Goal: Information Seeking & Learning: Find specific fact

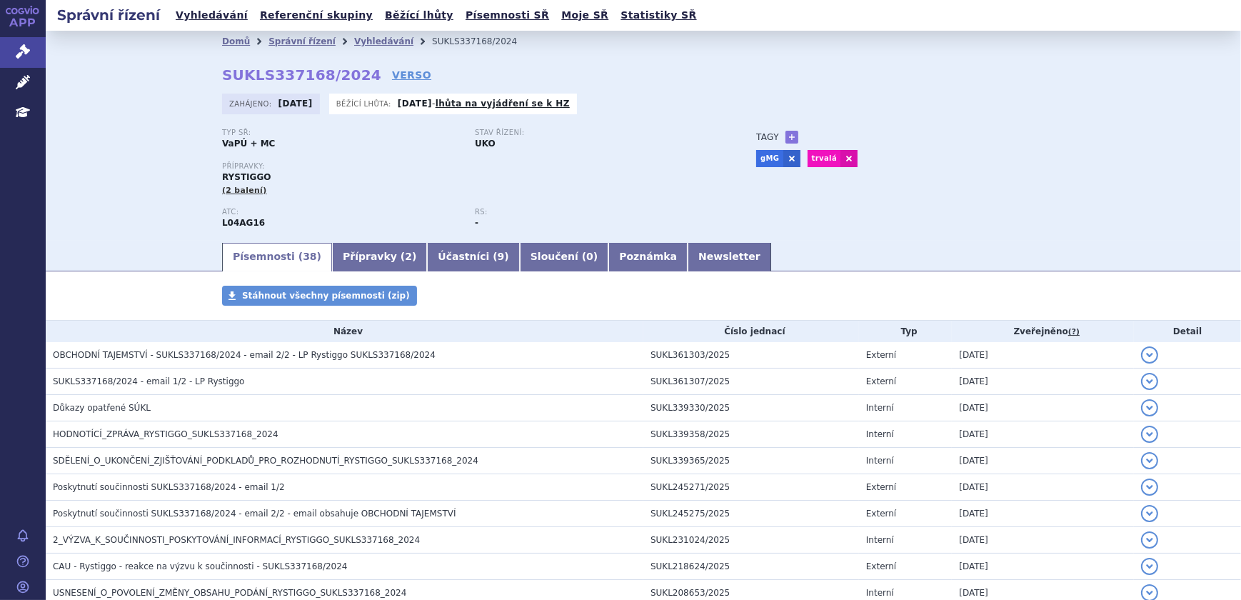
click at [209, 42] on div "Domů Správní řízení Vyhledávání SUKLS337168/2024" at bounding box center [642, 41] width 899 height 21
click at [222, 42] on link "Domů" at bounding box center [236, 41] width 28 height 10
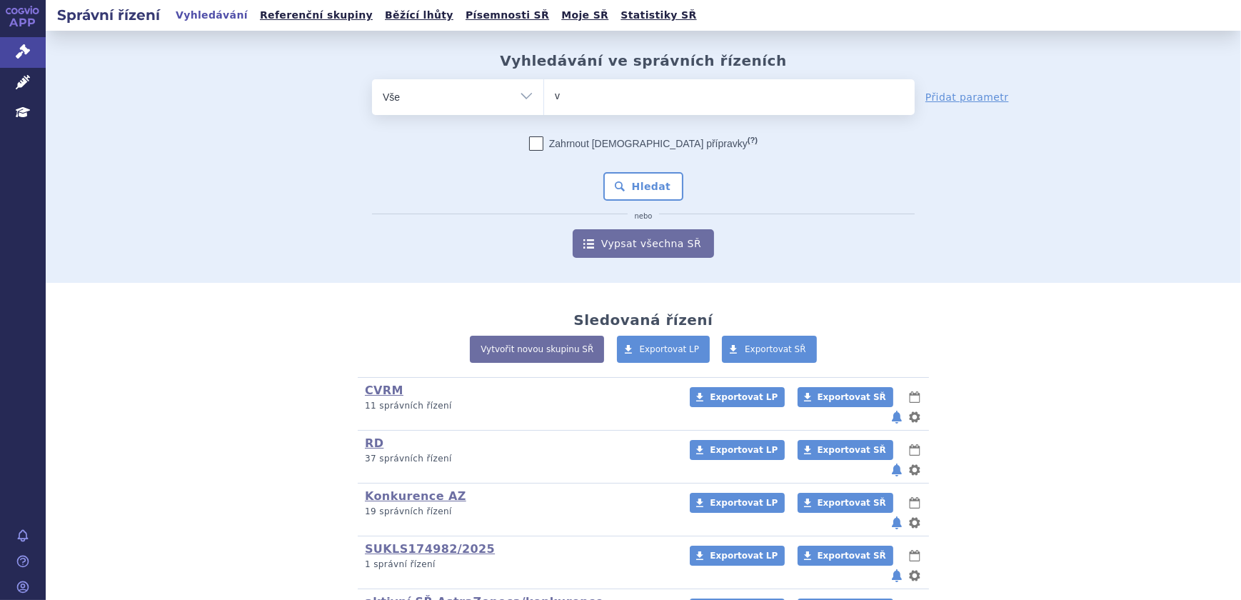
type input "ve"
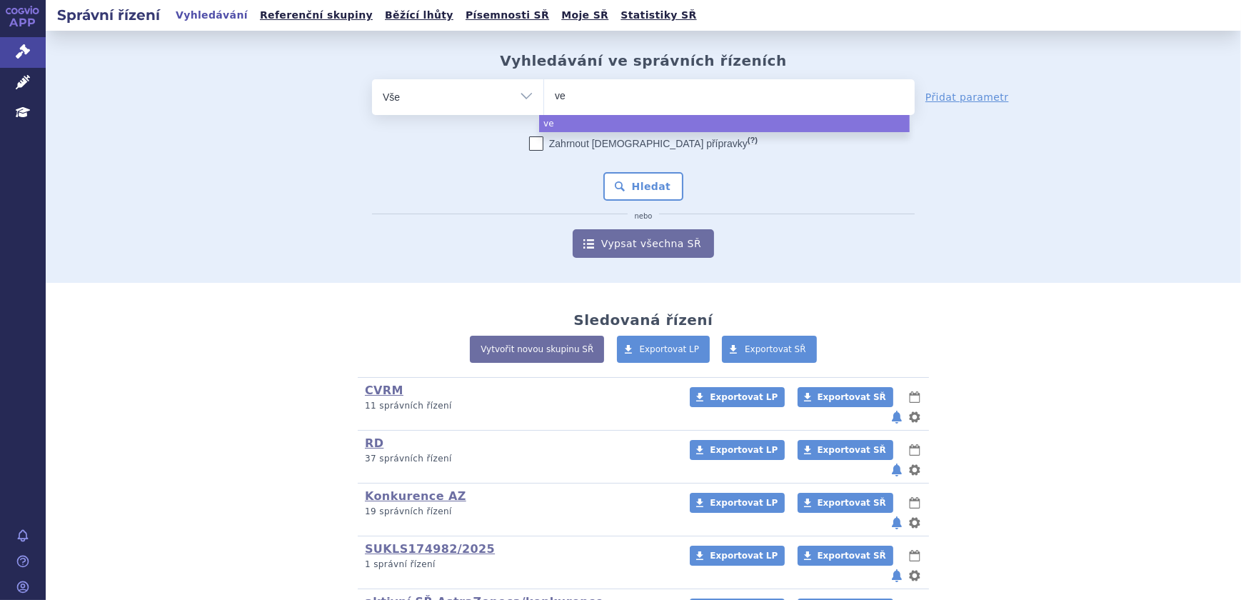
type input "ven"
type input "venkly"
type input "venklyx"
type input "venklyxto"
select select "venklyxto"
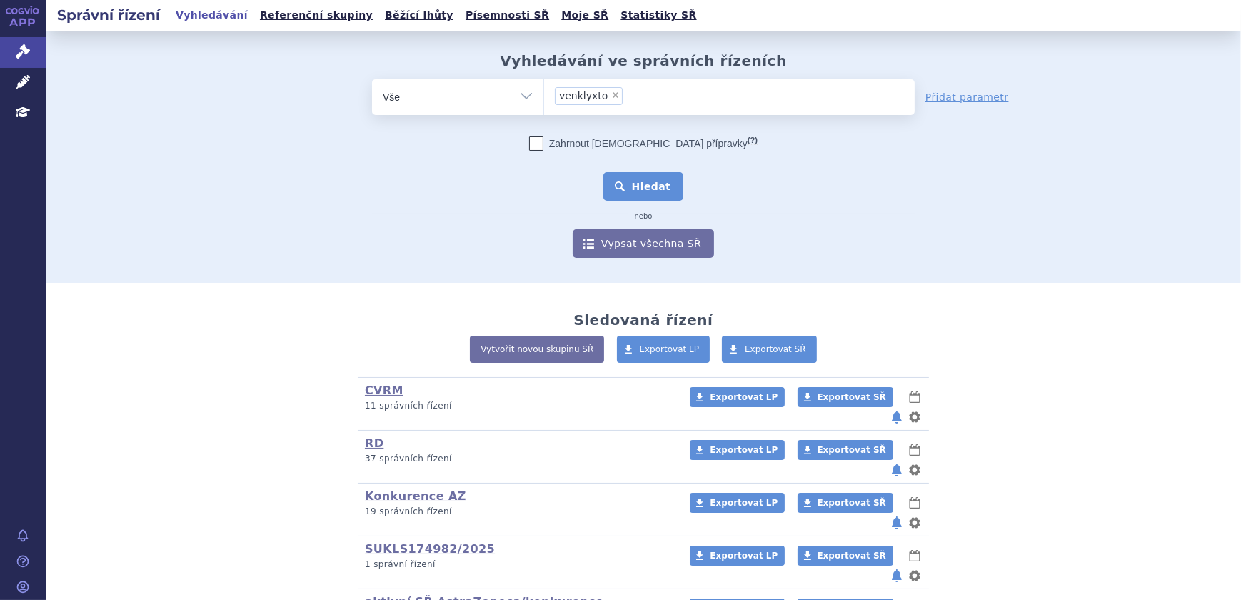
click at [614, 173] on button "Hledat" at bounding box center [643, 186] width 81 height 29
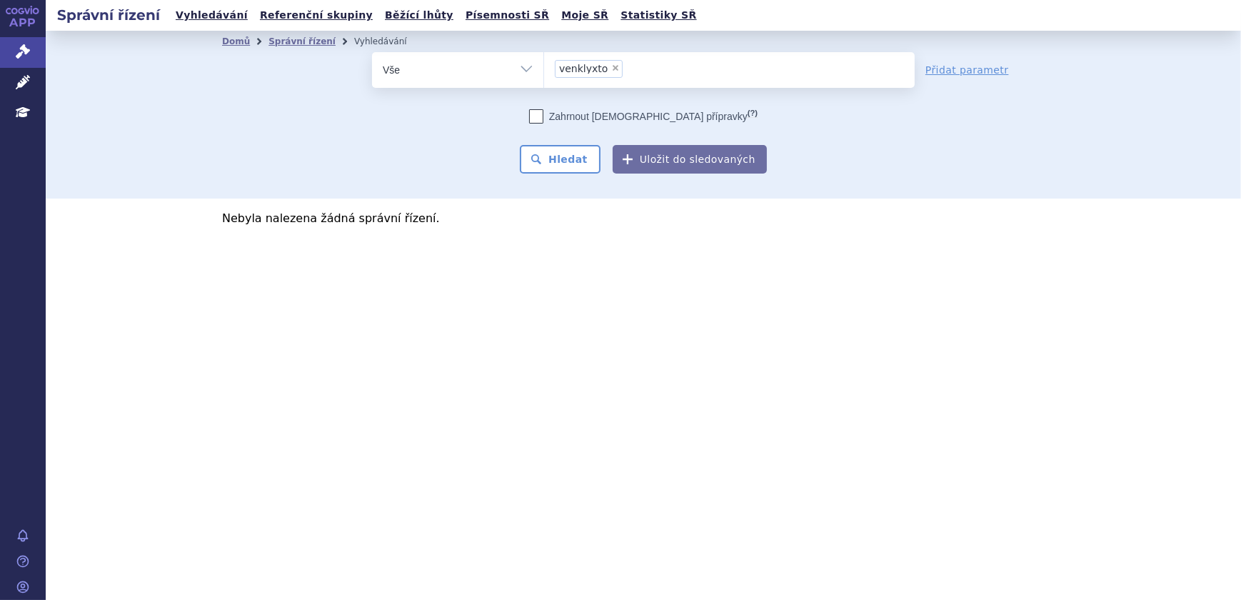
click at [607, 64] on li "× venklyxto" at bounding box center [589, 69] width 68 height 18
click at [544, 64] on select "venklyxto" at bounding box center [543, 69] width 1 height 36
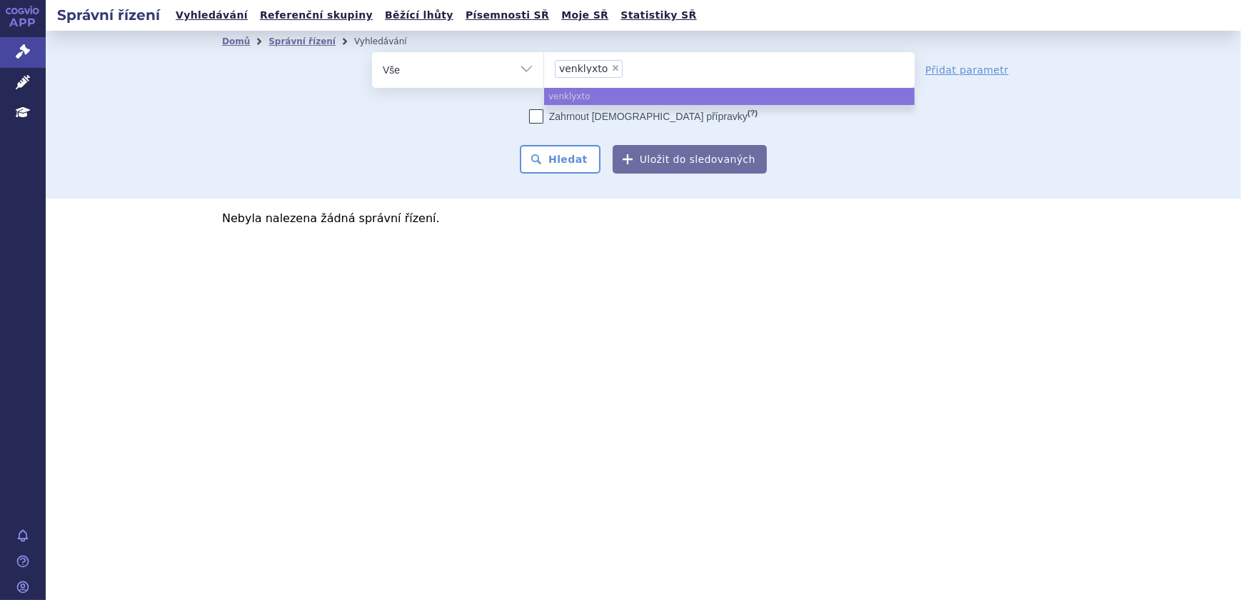
click at [611, 64] on span "×" at bounding box center [615, 68] width 9 height 9
click at [544, 64] on select "venklyxto" at bounding box center [543, 69] width 1 height 36
select select
type input "ven"
type input "venet"
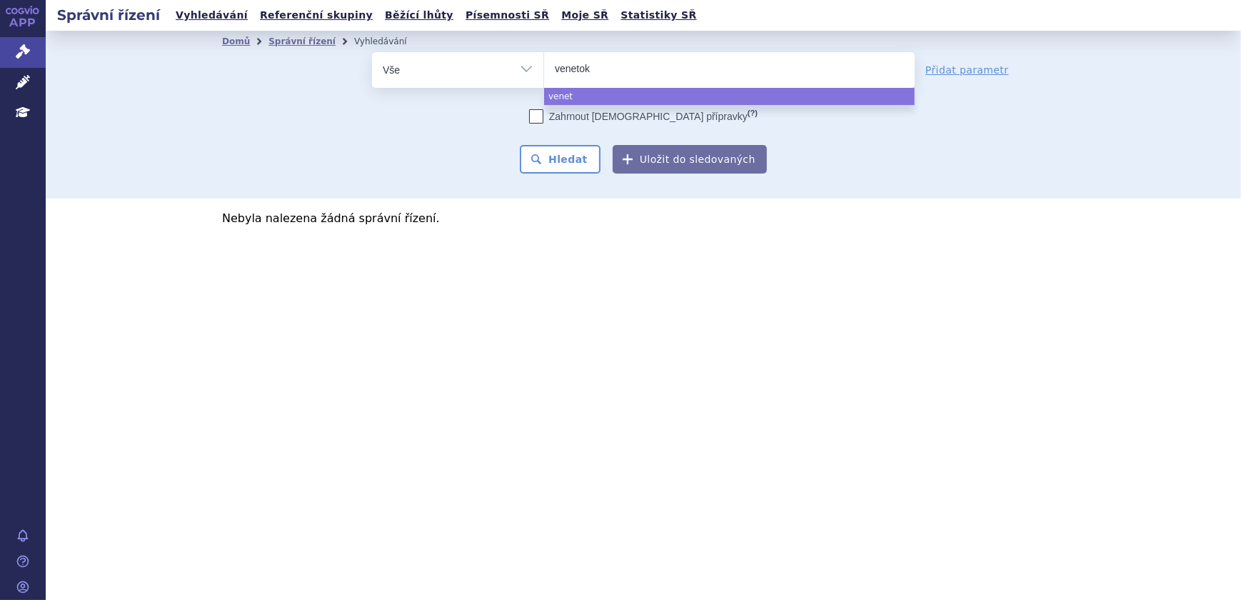
type input "venetokl"
type input "venetoklax"
select select "venetoklax"
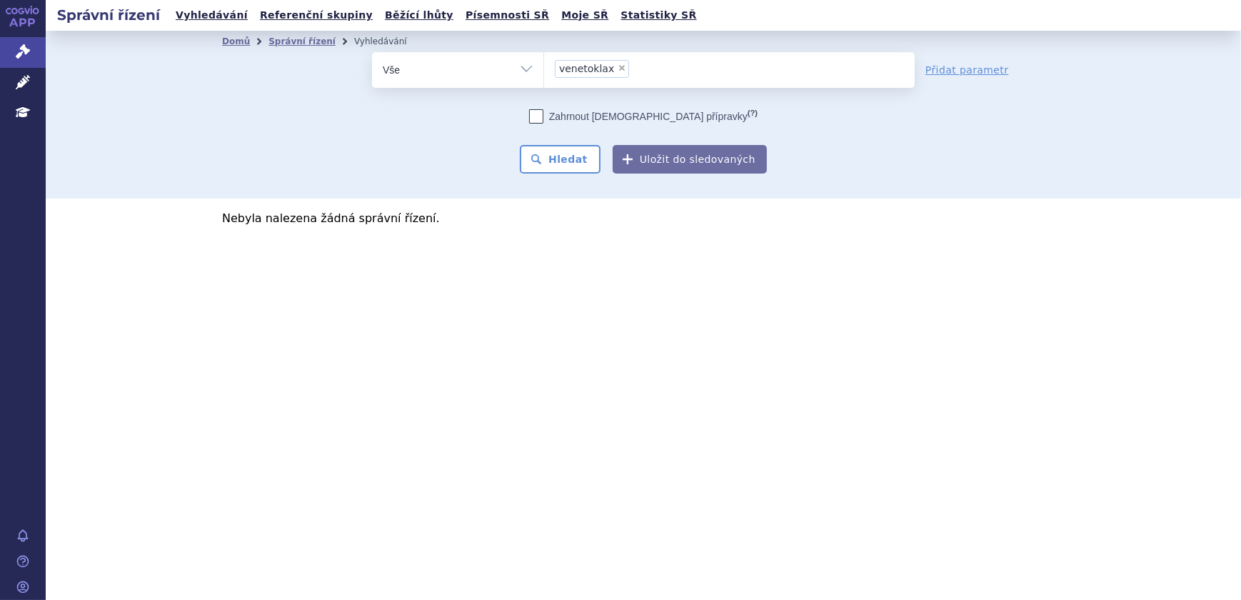
click at [591, 137] on div "Zahrnout bratrské přípravky (?) Hledat Uložit do sledovaných" at bounding box center [643, 141] width 543 height 64
click at [590, 161] on button "Hledat" at bounding box center [560, 159] width 81 height 29
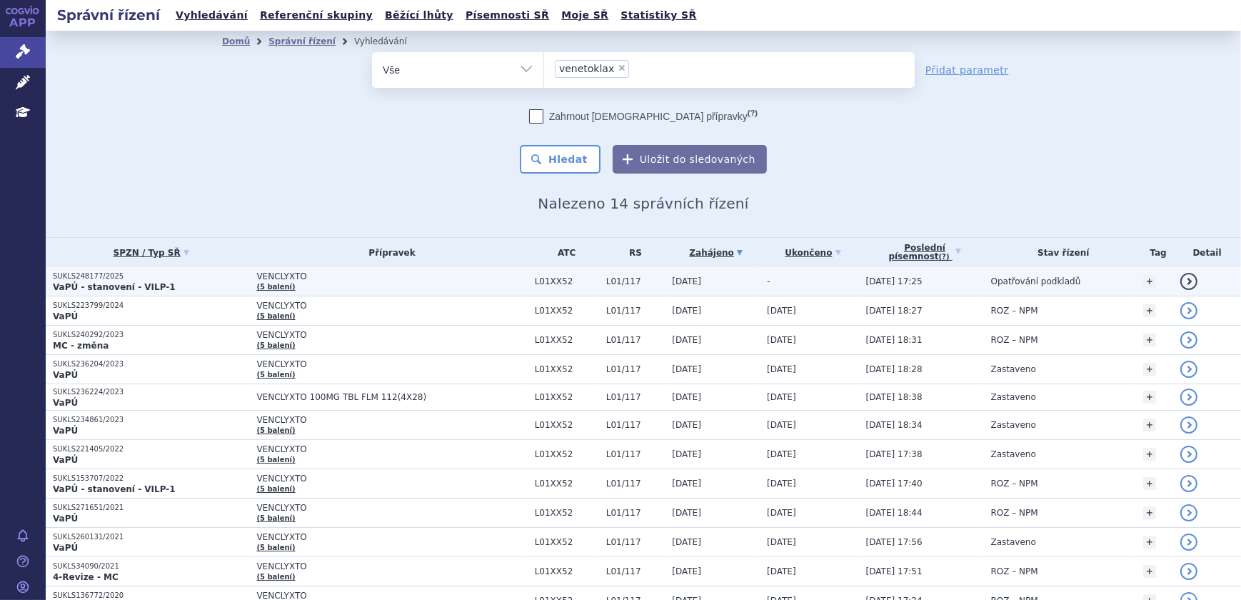
click at [557, 282] on span "L01XX52" at bounding box center [567, 281] width 64 height 10
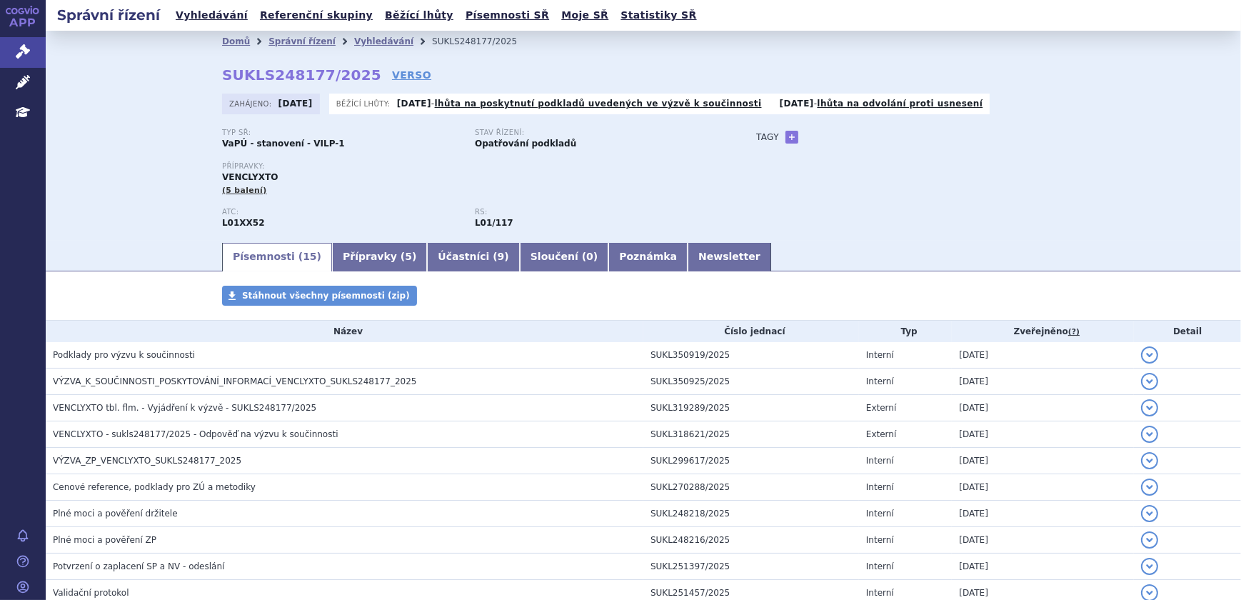
scroll to position [223, 0]
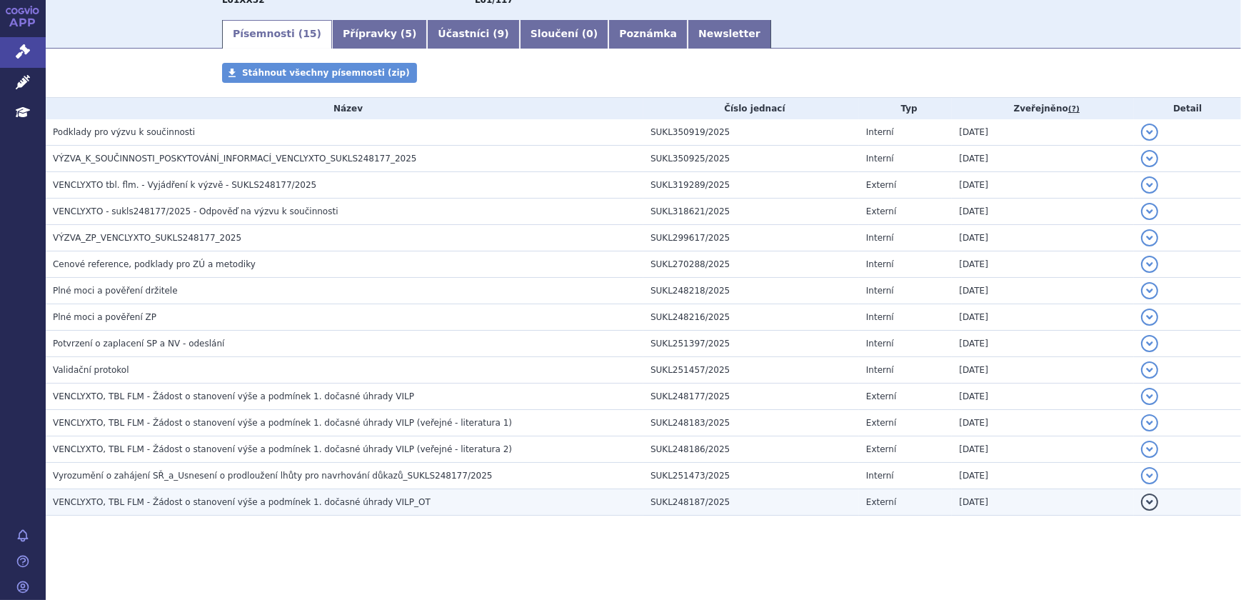
click at [408, 498] on h3 "VENCLYXTO, TBL FLM - Žádost o stanovení výše a podmínek 1. dočasné úhrady VILP_…" at bounding box center [348, 502] width 590 height 14
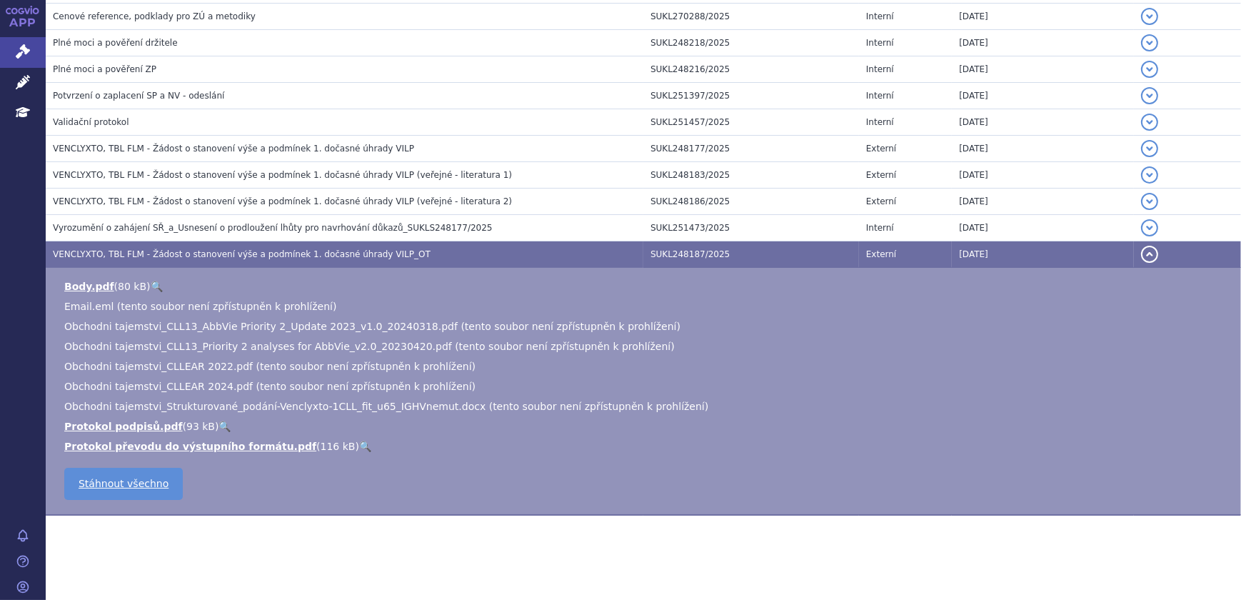
scroll to position [276, 0]
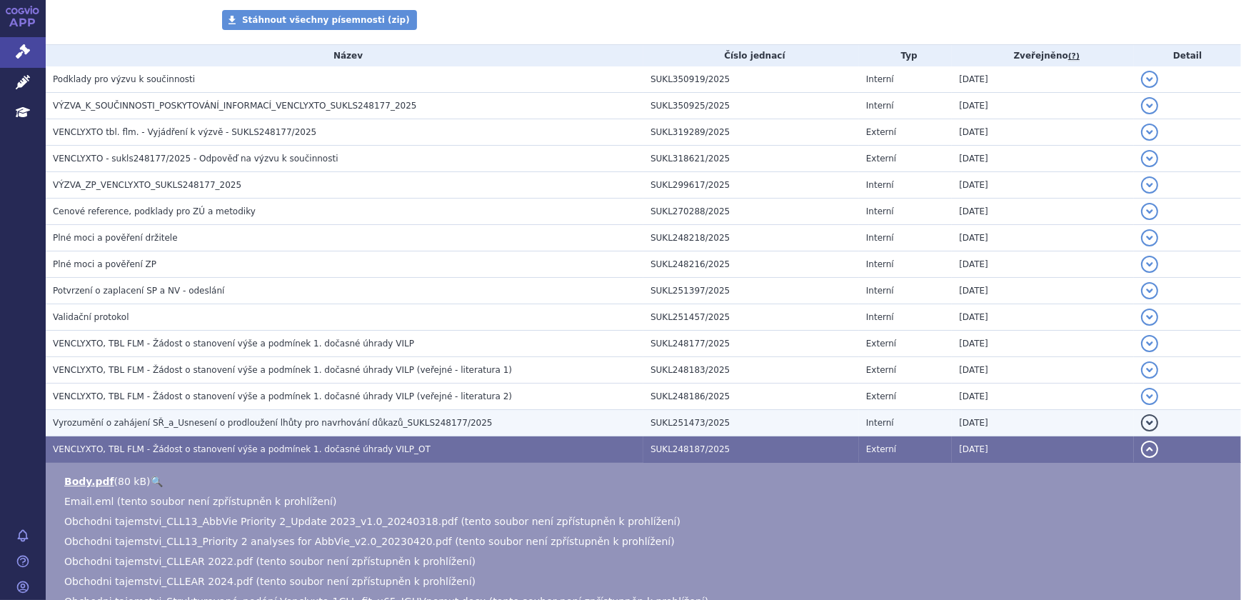
click at [445, 424] on h3 "Vyrozumění o zahájení SŘ_a_Usnesení o prodloužení lhůty pro navrhování důkazů_S…" at bounding box center [348, 422] width 590 height 14
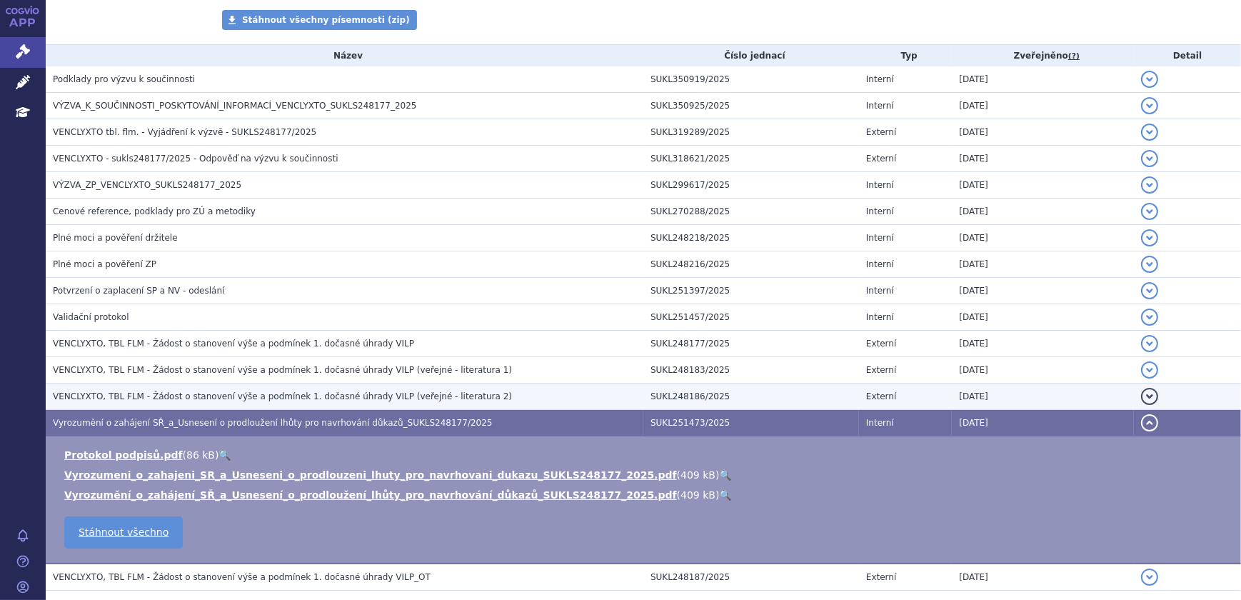
click at [458, 400] on h3 "VENCLYXTO, TBL FLM - Žádost o stanovení výše a podmínek 1. dočasné úhrady VILP …" at bounding box center [348, 396] width 590 height 14
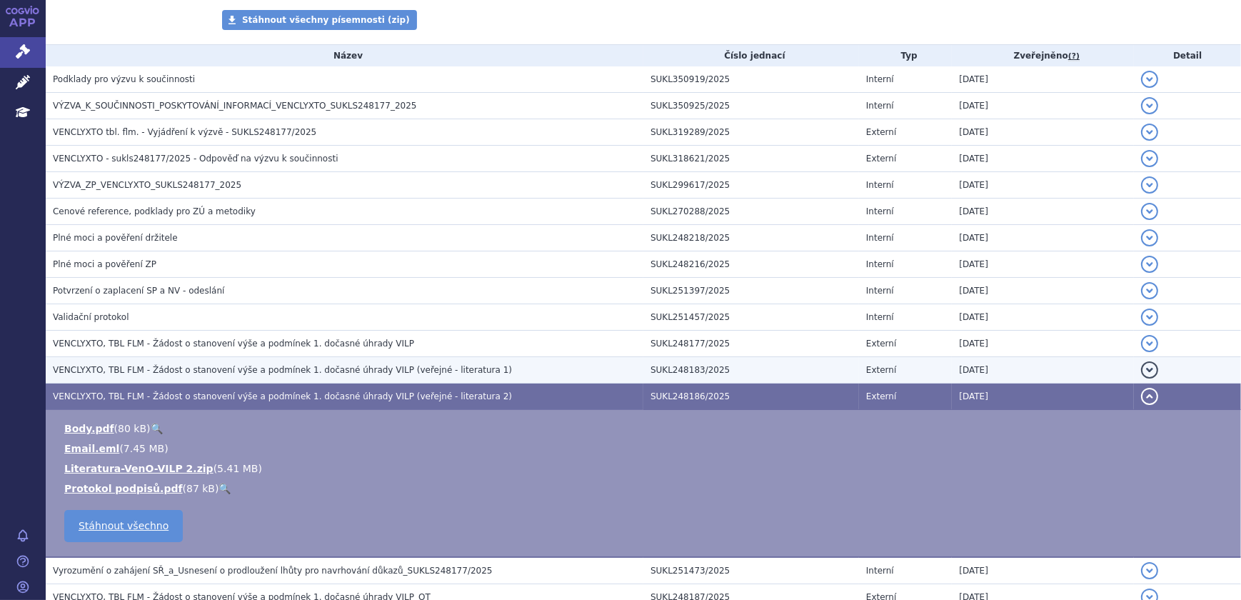
click at [476, 357] on td "VENCLYXTO, TBL FLM - Žádost o stanovení výše a podmínek 1. dočasné úhrady VILP …" at bounding box center [344, 370] width 597 height 26
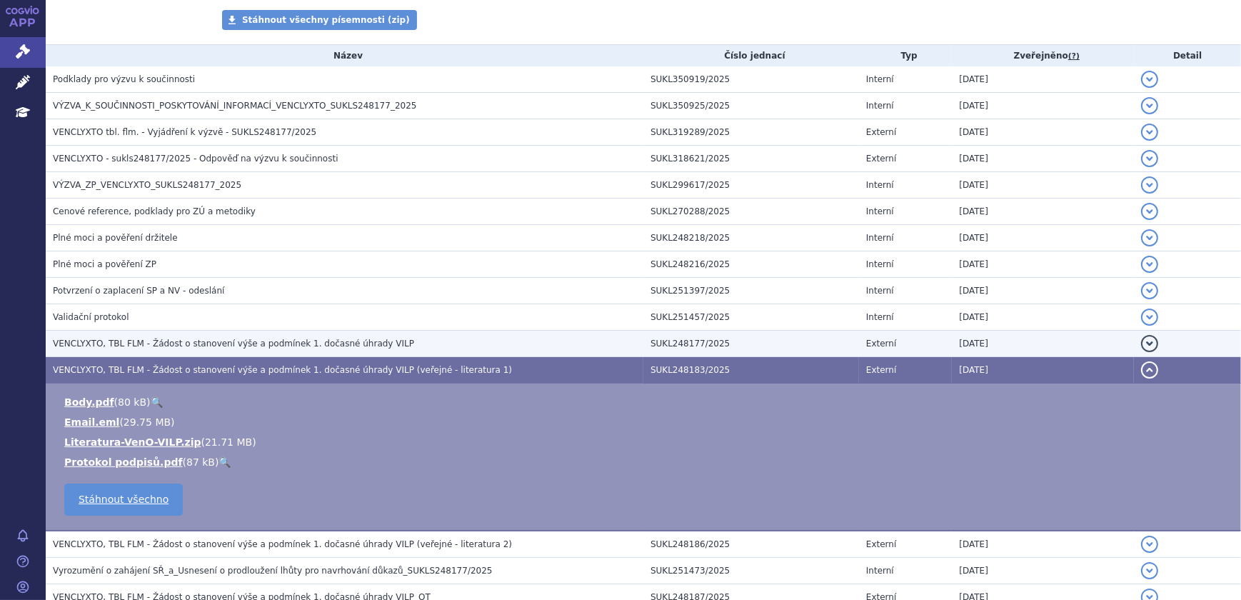
click at [474, 338] on h3 "VENCLYXTO, TBL FLM - Žádost o stanovení výše a podmínek 1. dočasné úhrady VILP" at bounding box center [348, 343] width 590 height 14
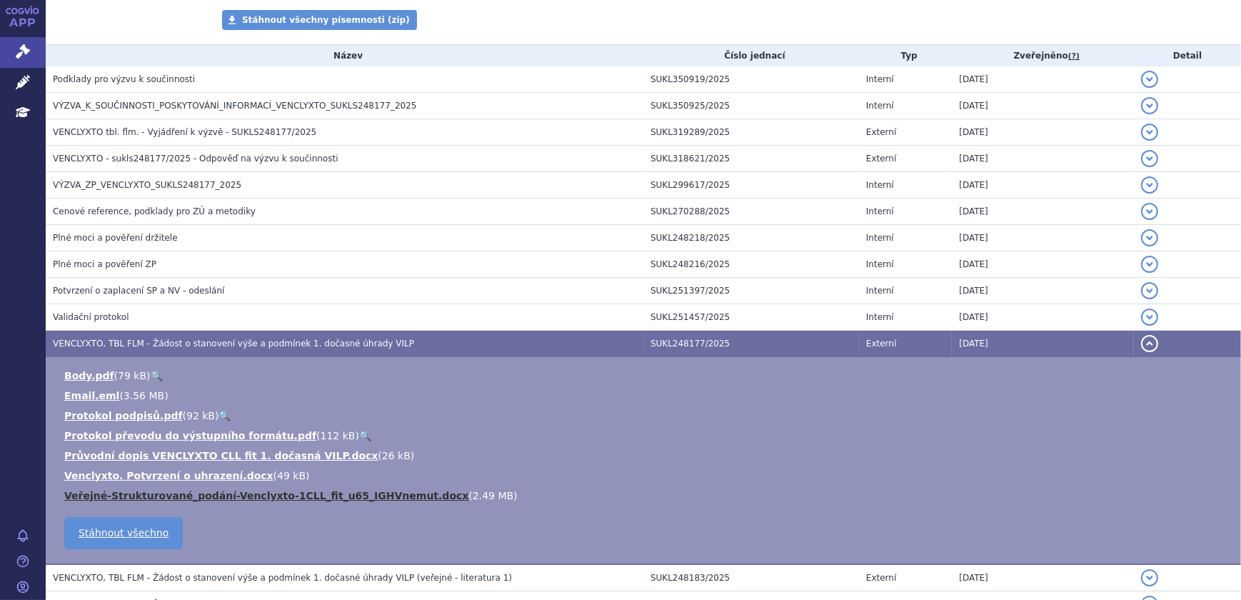
click at [355, 493] on link "Veřejné-Strukturované_podání-Venclyxto-1CLL_fit_u65_IGHVnemut.docx" at bounding box center [266, 495] width 404 height 11
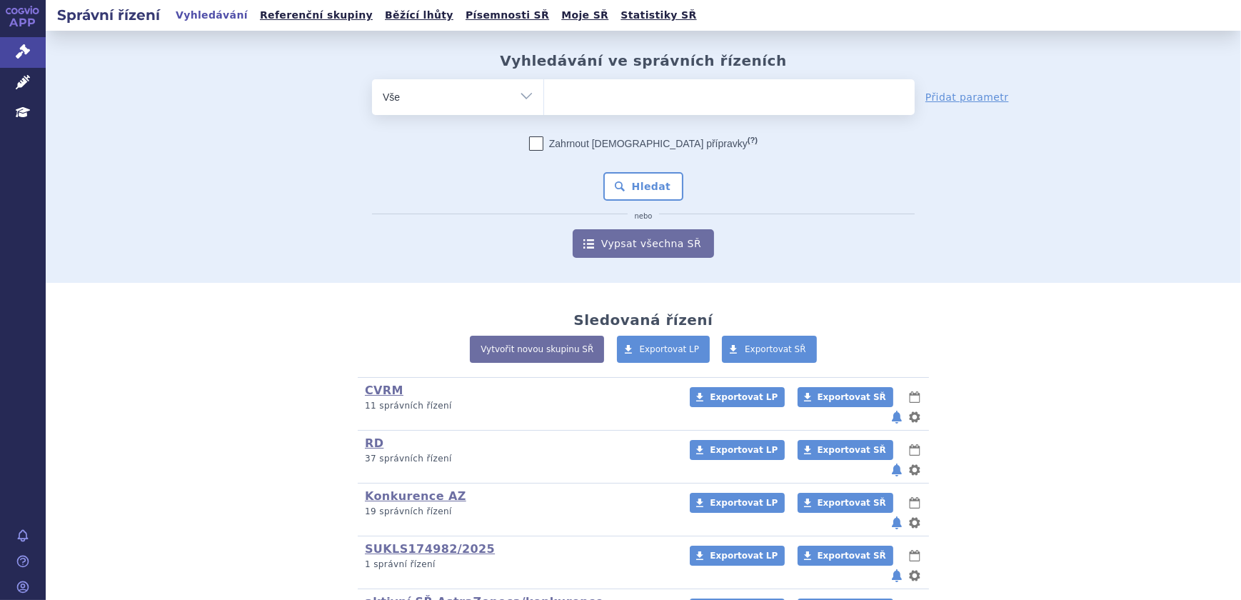
type input "SUKLS136772/2020"
select select "SUKLS136772/2020"
click at [645, 185] on button "Hledat" at bounding box center [643, 186] width 81 height 29
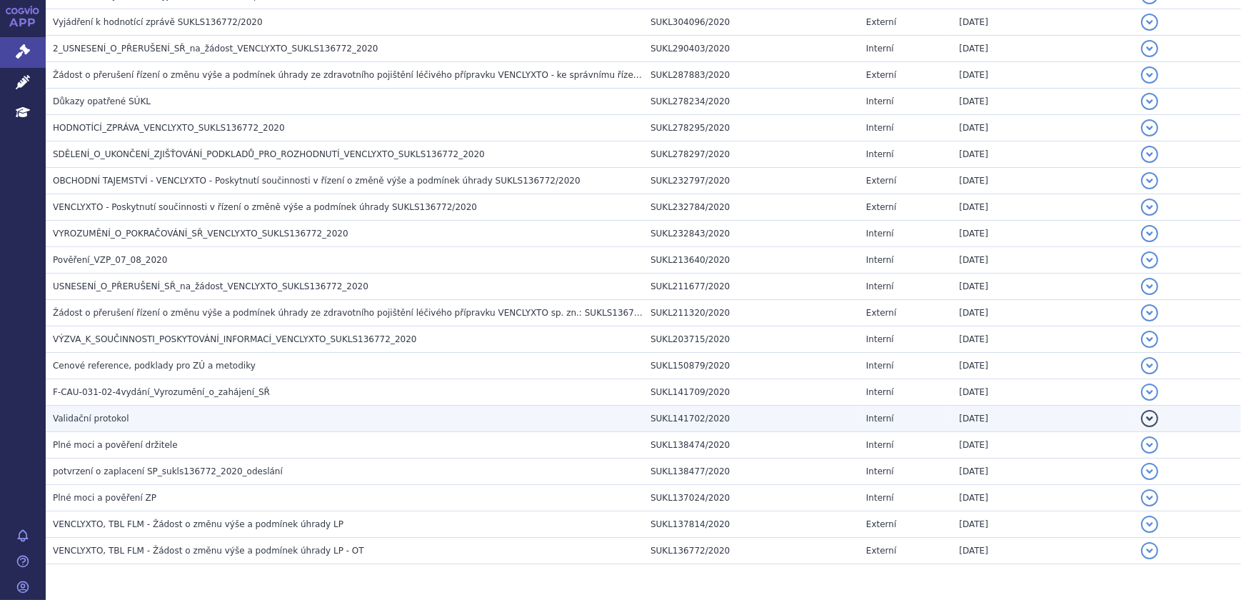
scroll to position [934, 0]
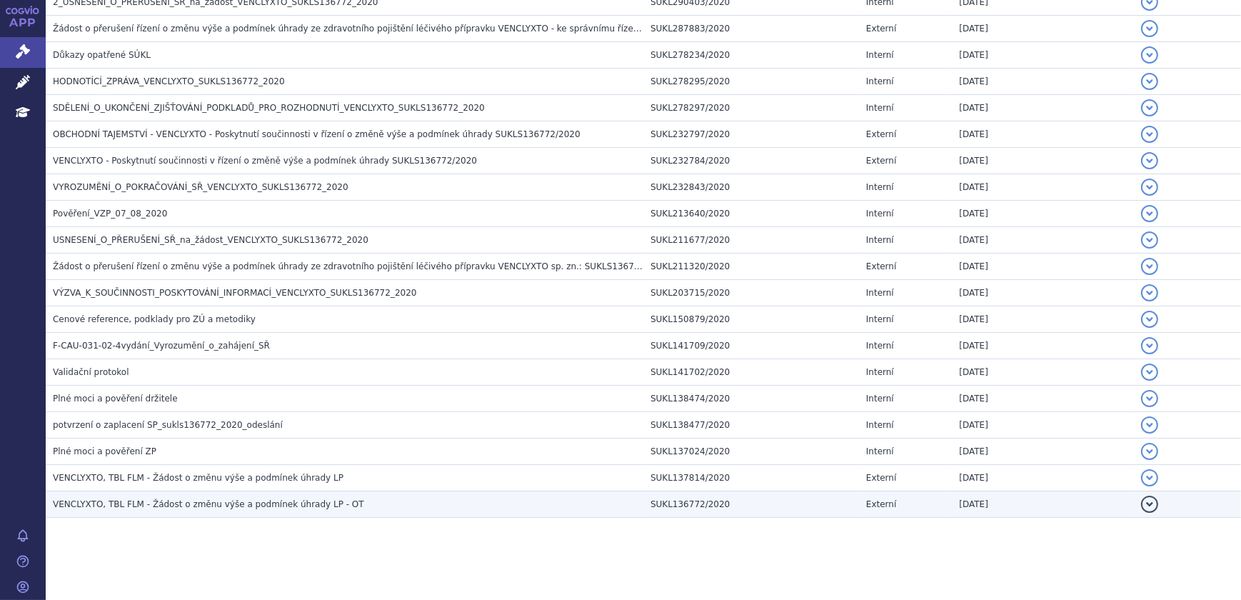
click at [340, 503] on h3 "VENCLYXTO, TBL FLM - Žádost o změnu výše a podmínek úhrady LP - OT" at bounding box center [348, 504] width 590 height 14
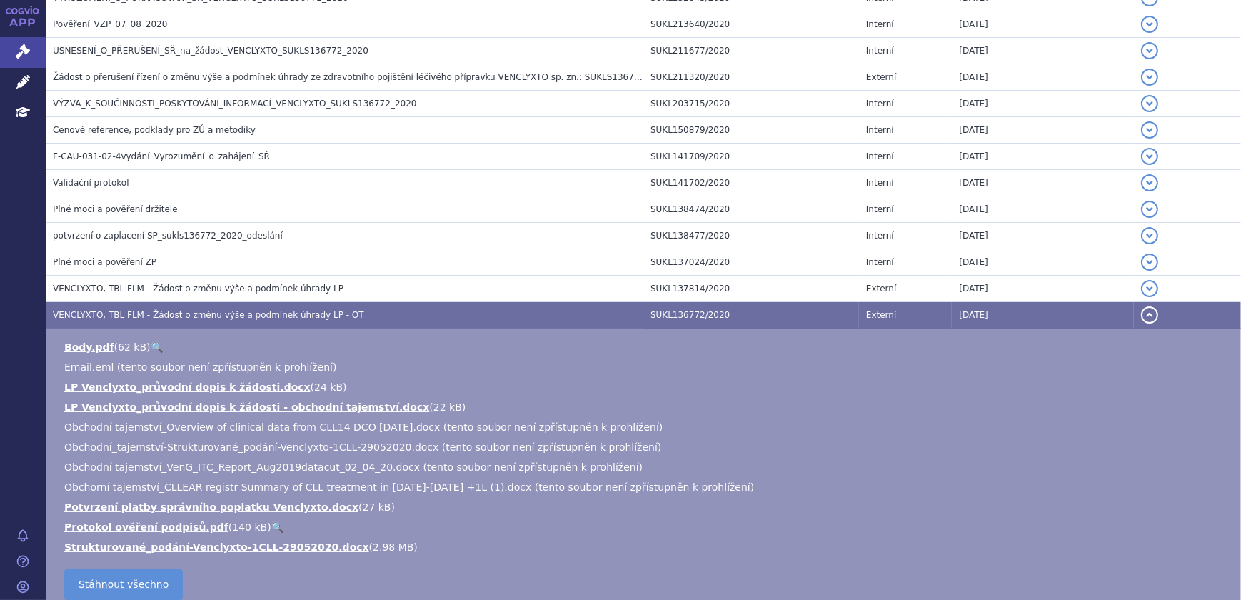
scroll to position [1128, 0]
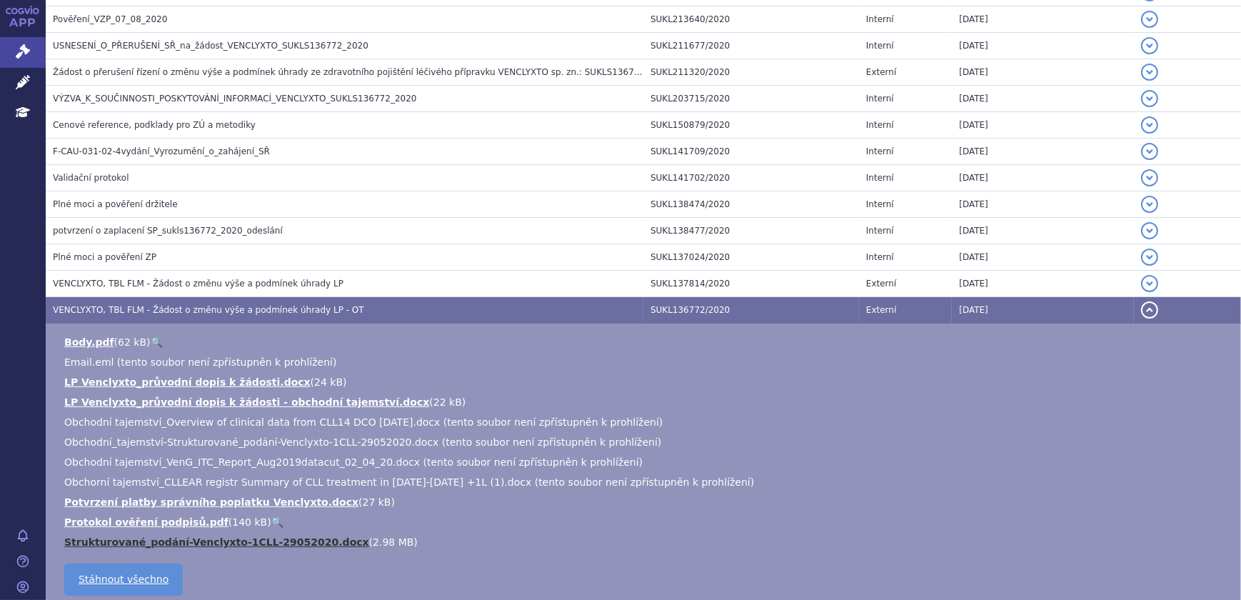
click at [300, 536] on link "Strukturované_podání-Venclyxto-1CLL-29052020.docx" at bounding box center [216, 541] width 305 height 11
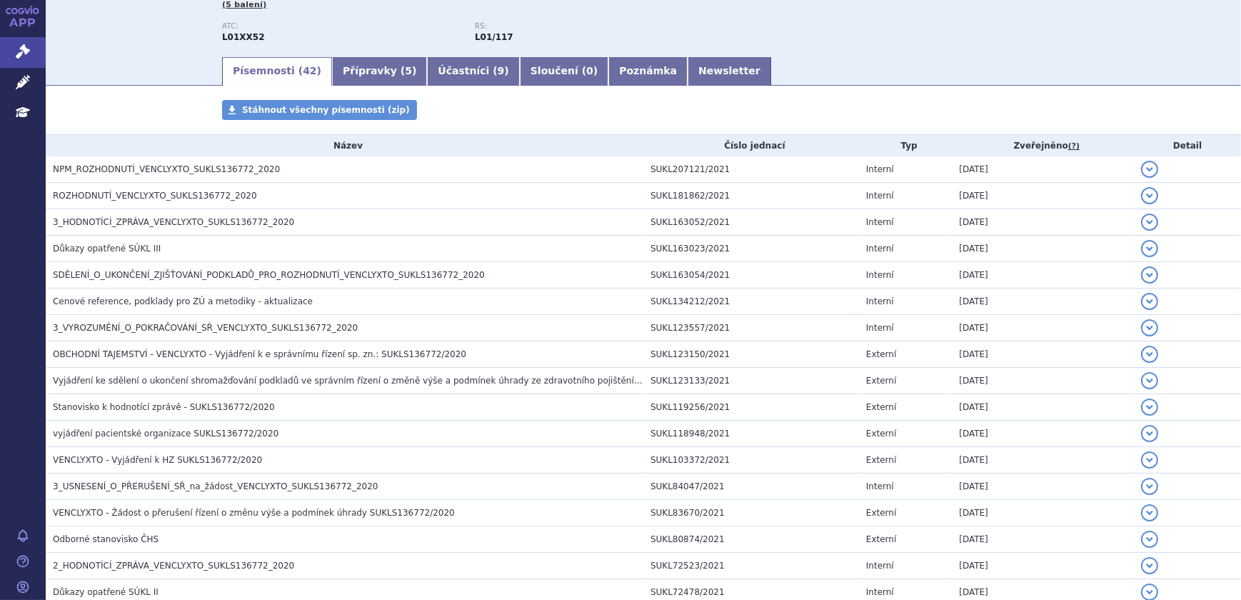
scroll to position [0, 0]
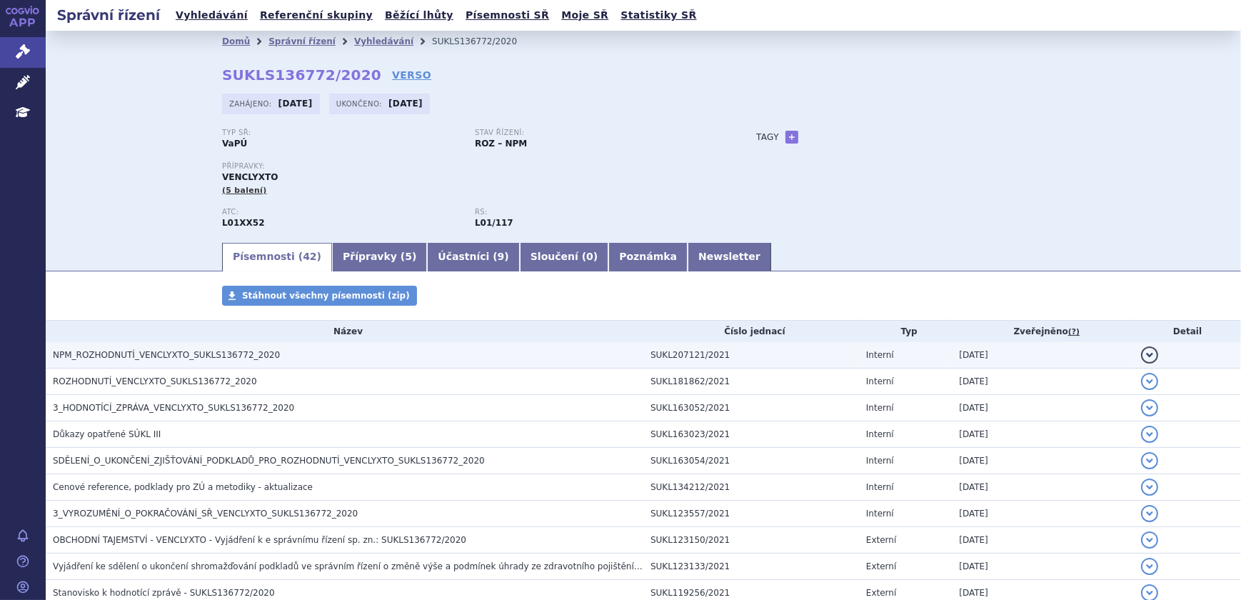
click at [197, 348] on h3 "NPM_ROZHODNUTÍ_VENCLYXTO_SUKLS136772_2020" at bounding box center [348, 355] width 590 height 14
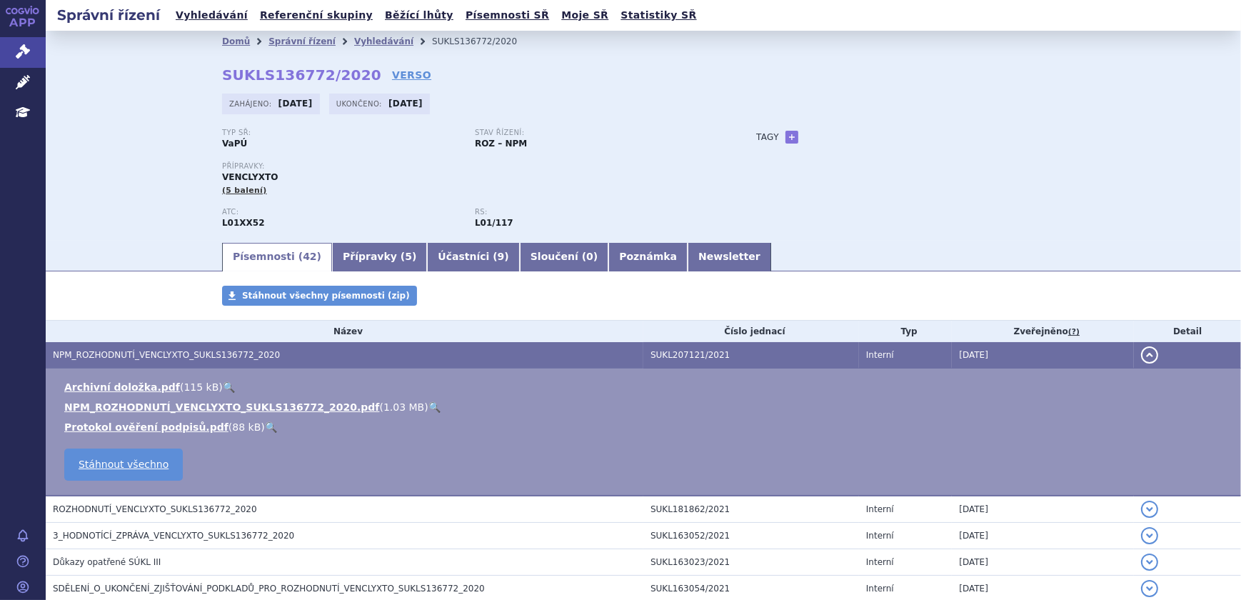
click at [428, 412] on link "🔍" at bounding box center [434, 406] width 12 height 11
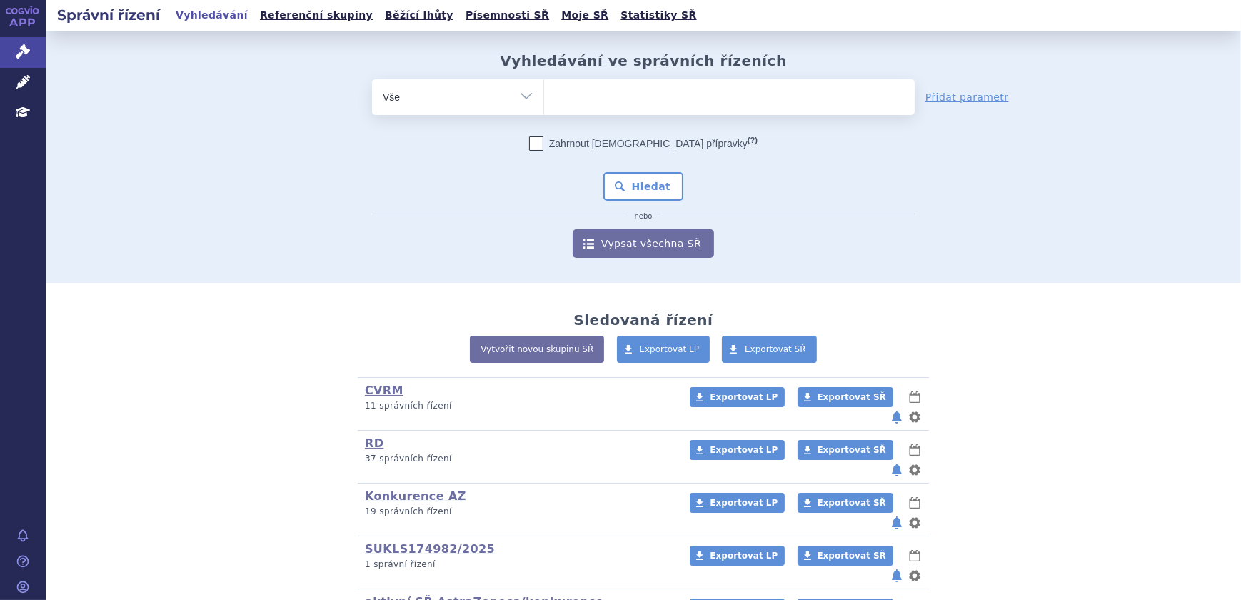
type input "SUKLS229509/2022"
select select "SUKLS229509/2022"
click at [621, 178] on button "Hledat" at bounding box center [643, 186] width 81 height 29
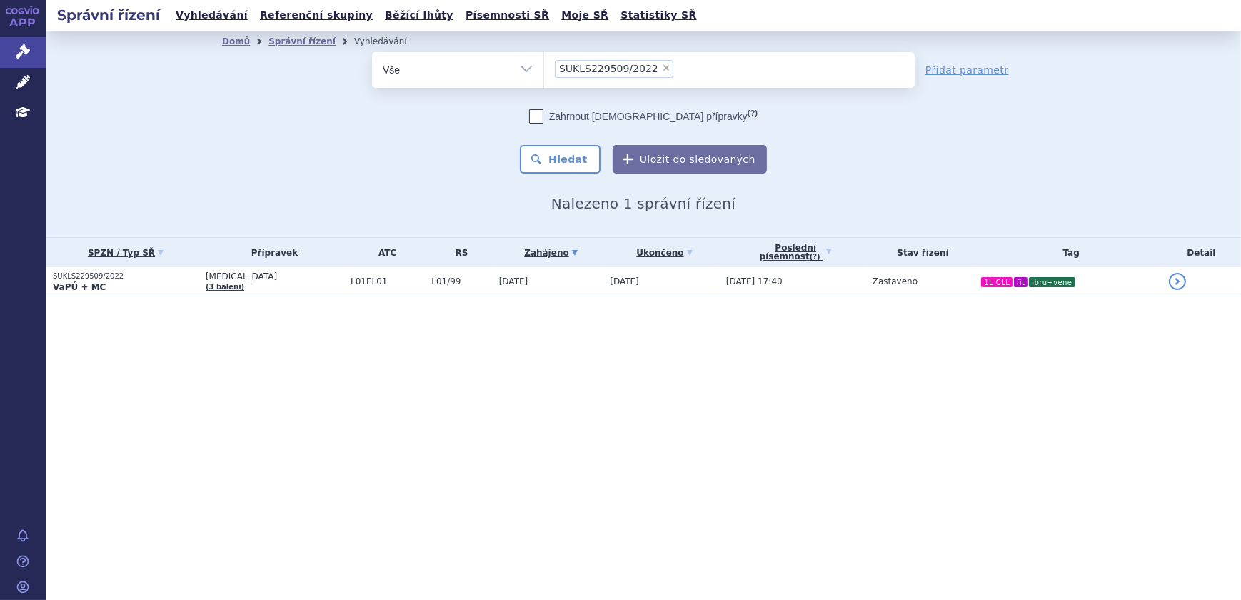
click at [431, 284] on span "L01/99" at bounding box center [461, 281] width 60 height 10
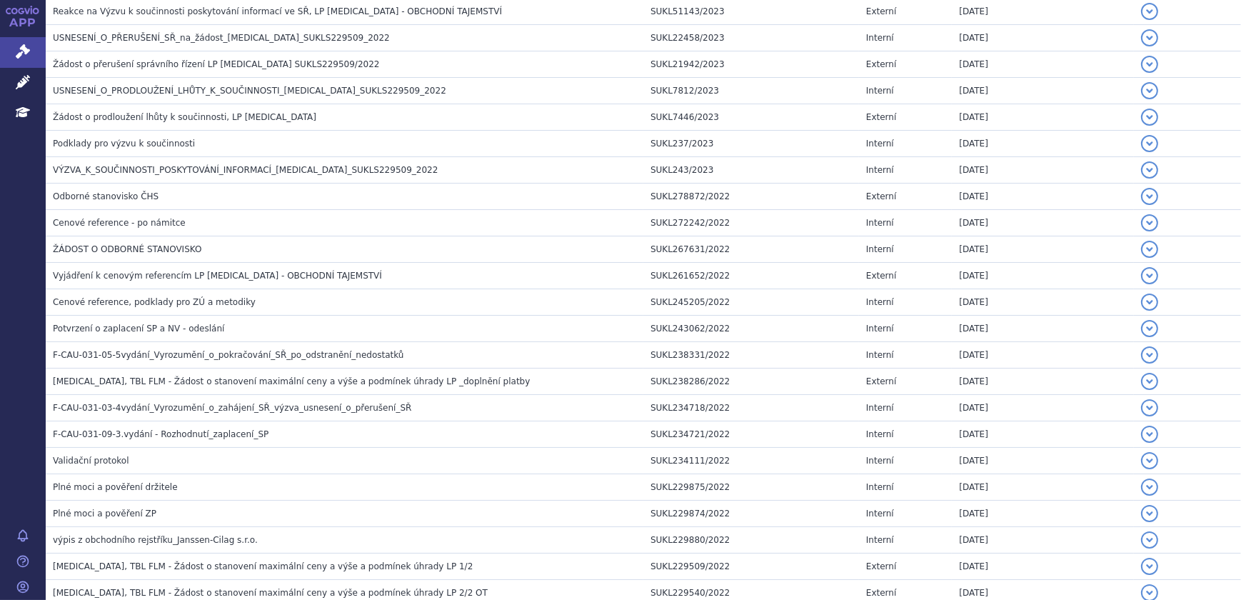
scroll to position [776, 0]
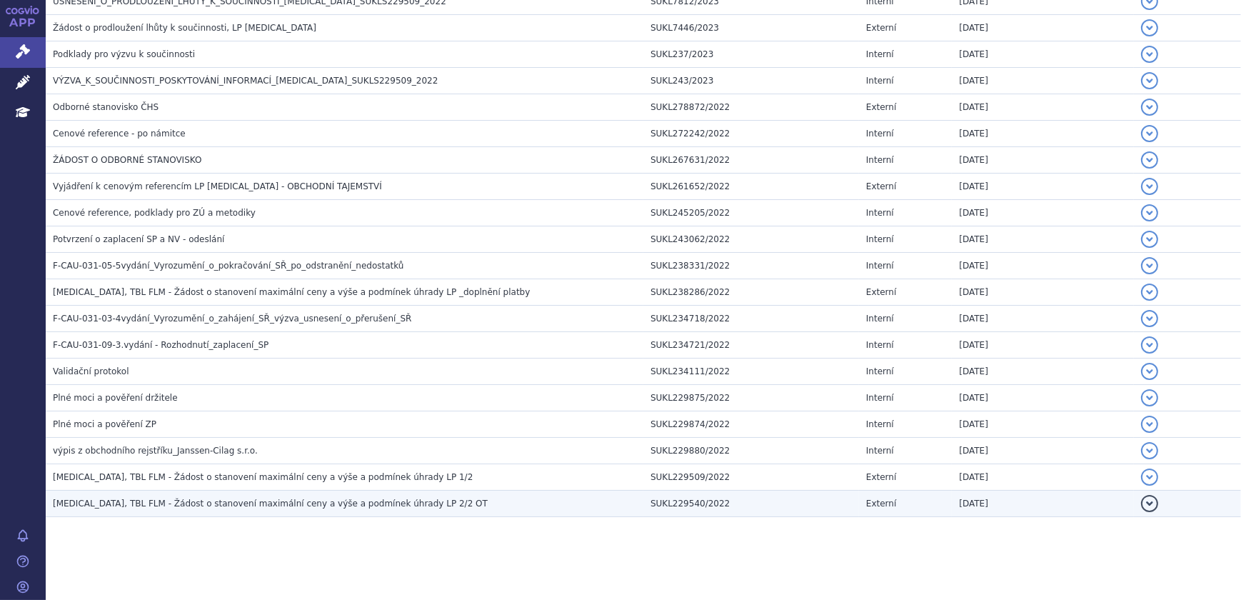
click at [470, 490] on td "[MEDICAL_DATA], TBL FLM - Žádost o stanovení maximální ceny a výše a podmínek ú…" at bounding box center [344, 503] width 597 height 26
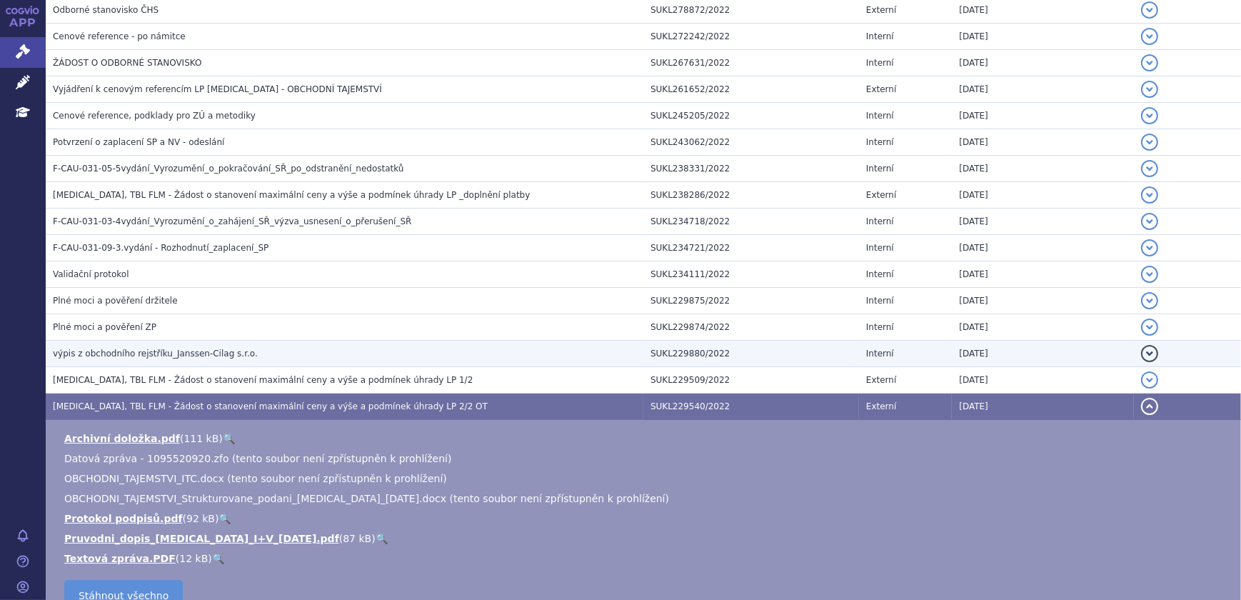
scroll to position [984, 0]
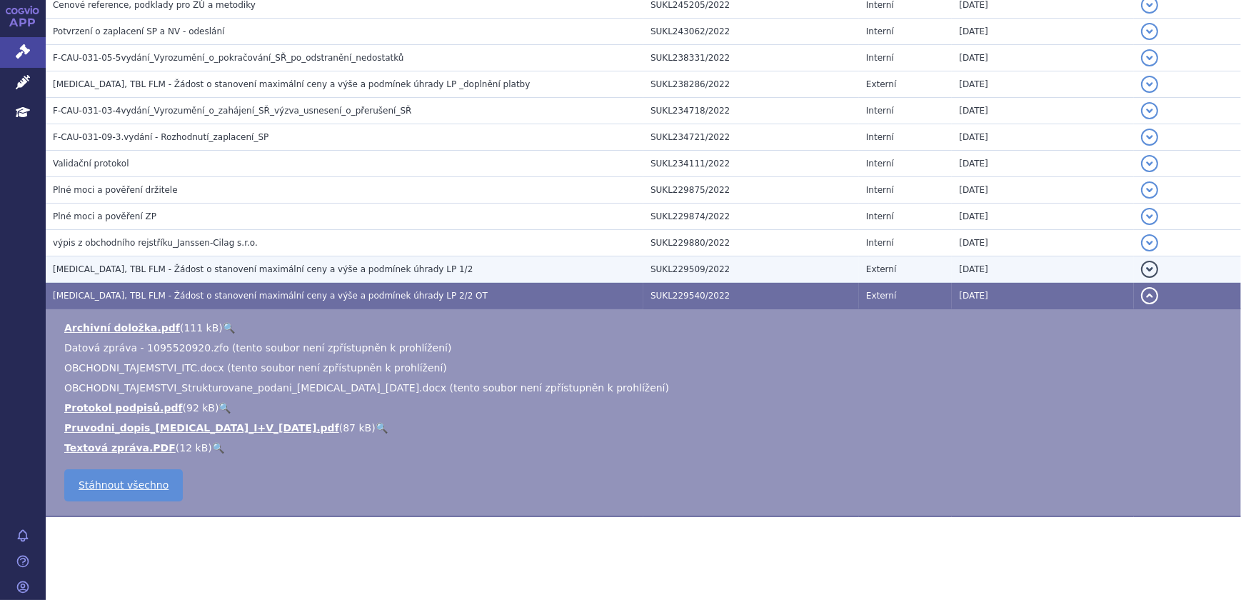
click at [422, 264] on h3 "[MEDICAL_DATA], TBL FLM - Žádost o stanovení maximální ceny a výše a podmínek ú…" at bounding box center [348, 269] width 590 height 14
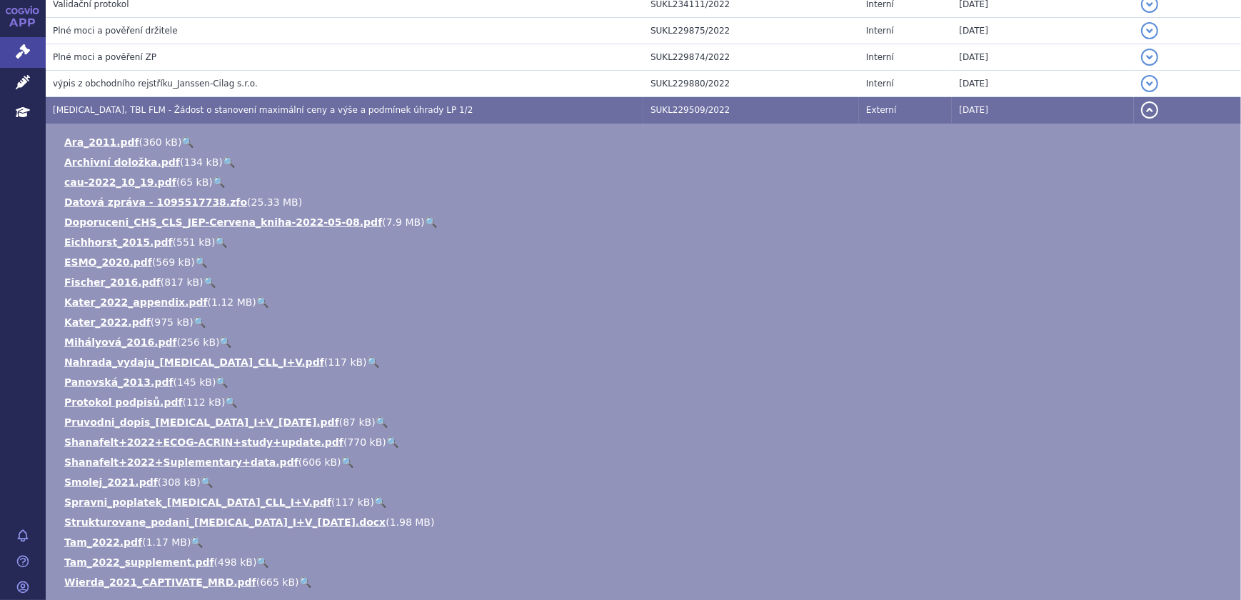
scroll to position [1178, 0]
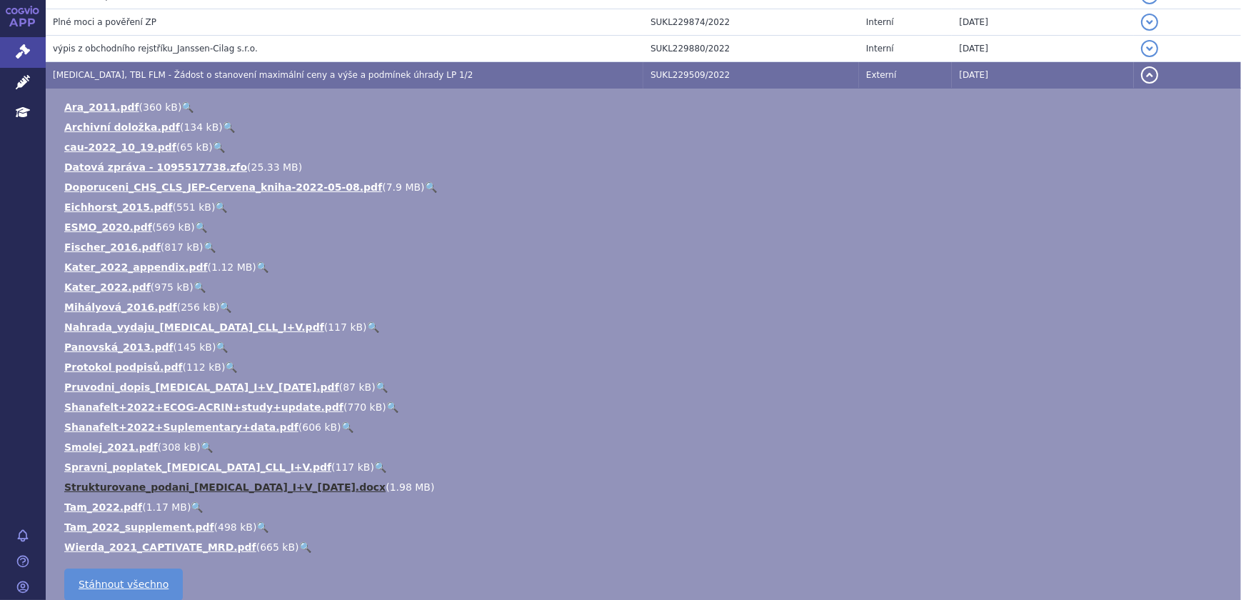
click at [314, 485] on link "Strukturovane_podani_[MEDICAL_DATA]_I+V_[DATE].docx" at bounding box center [224, 486] width 321 height 11
click at [428, 220] on li "ESMO_2020.pdf ( 569 kB ) 🔍" at bounding box center [645, 227] width 1162 height 14
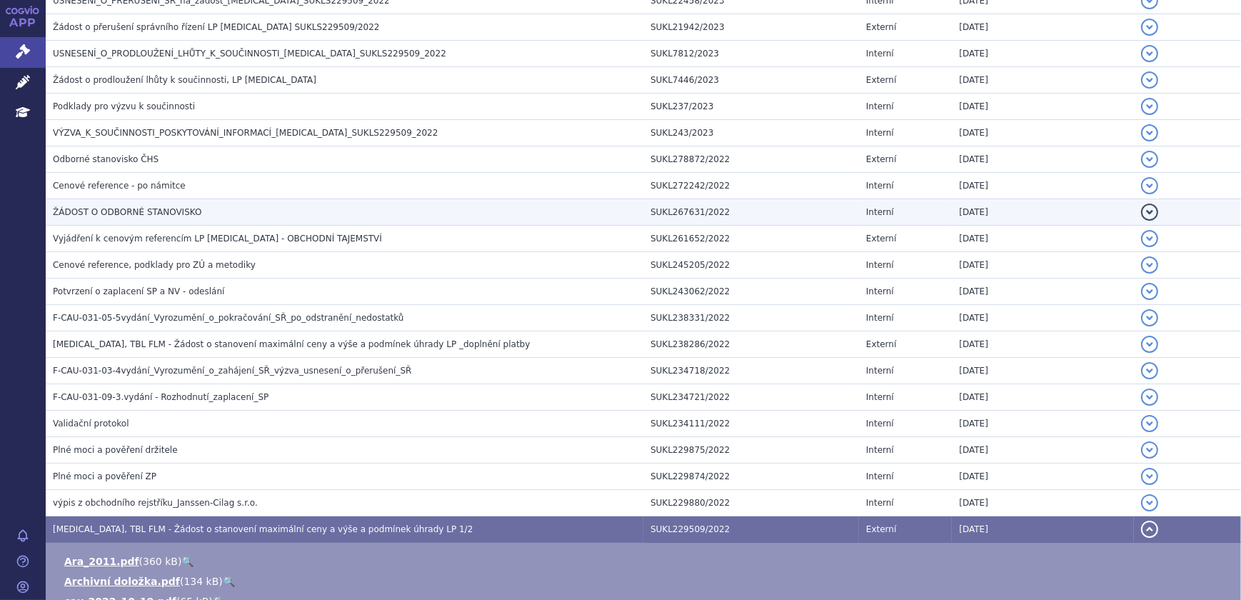
scroll to position [659, 0]
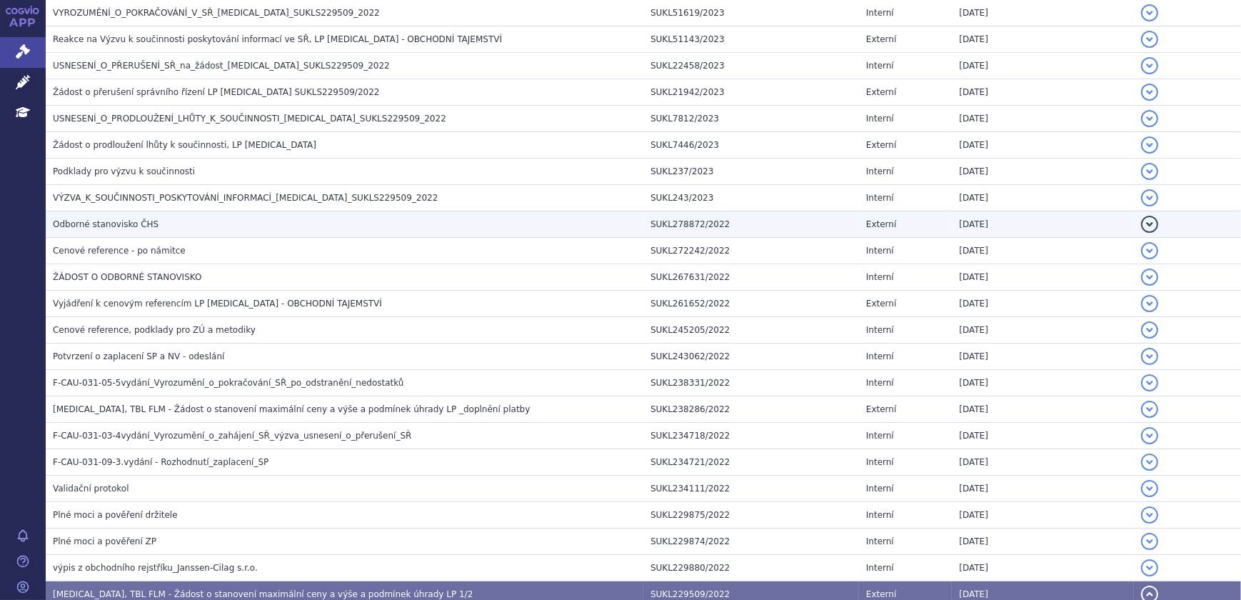
click at [202, 226] on h3 "Odborné stanovisko ČHS" at bounding box center [348, 224] width 590 height 14
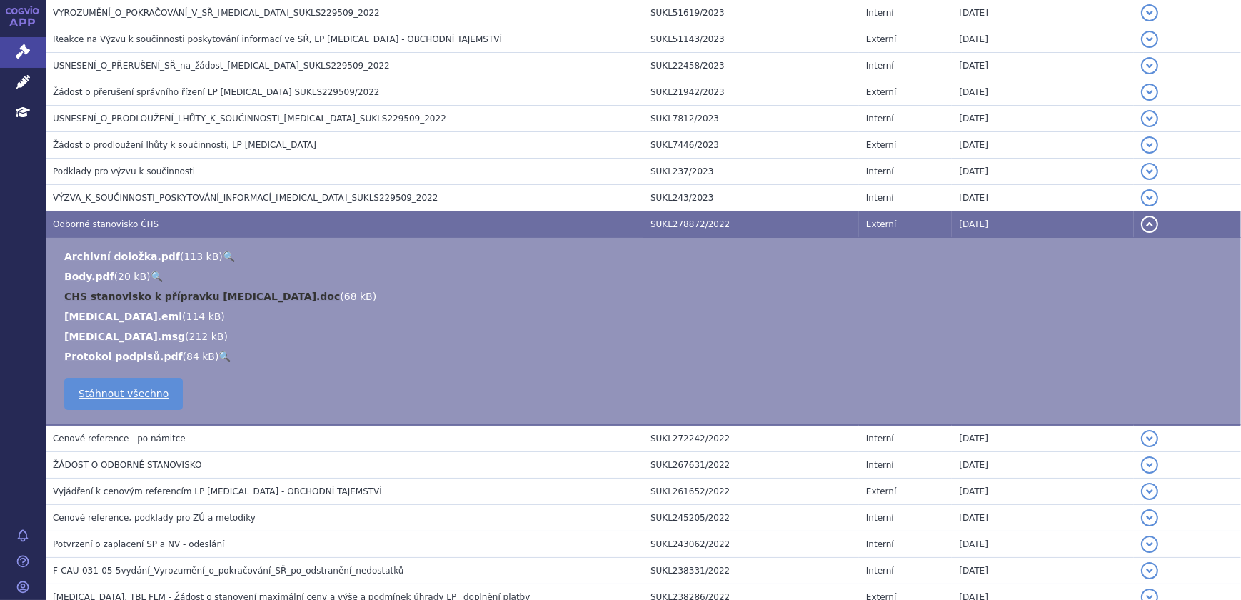
click at [237, 295] on link "CHS stanovisko k přípravku [MEDICAL_DATA].doc" at bounding box center [202, 296] width 276 height 11
click at [1186, 271] on li "Body.pdf ( 20 kB ) 🔍" at bounding box center [645, 276] width 1162 height 14
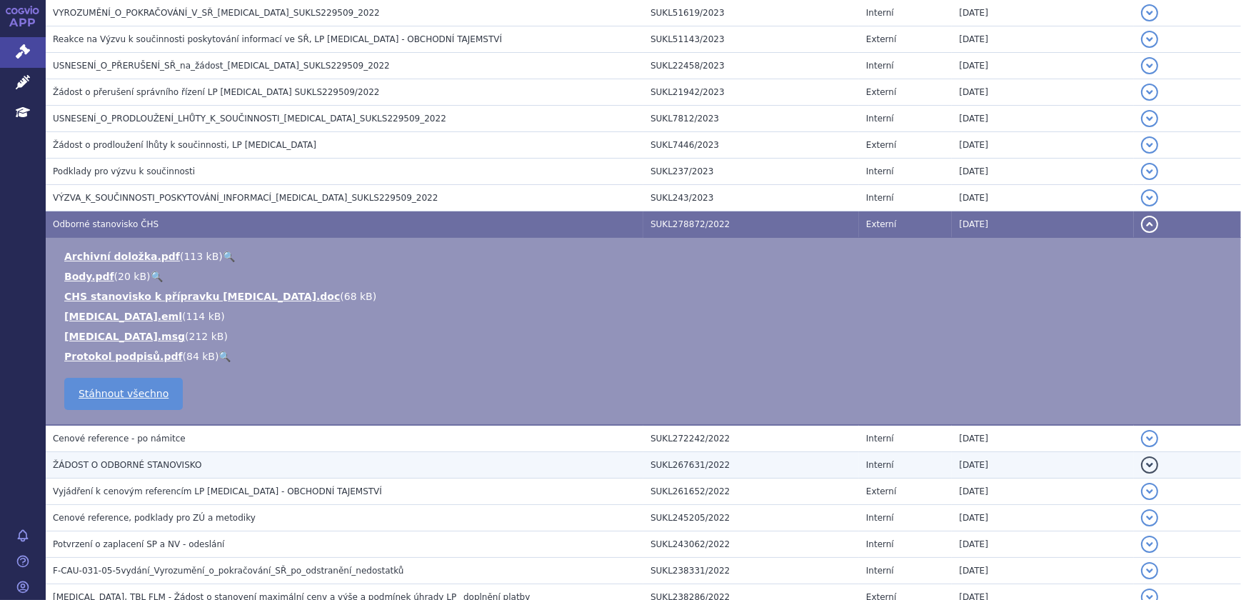
click at [207, 458] on h3 "ŽÁDOST O ODBORNÉ STANOVISKO" at bounding box center [348, 465] width 590 height 14
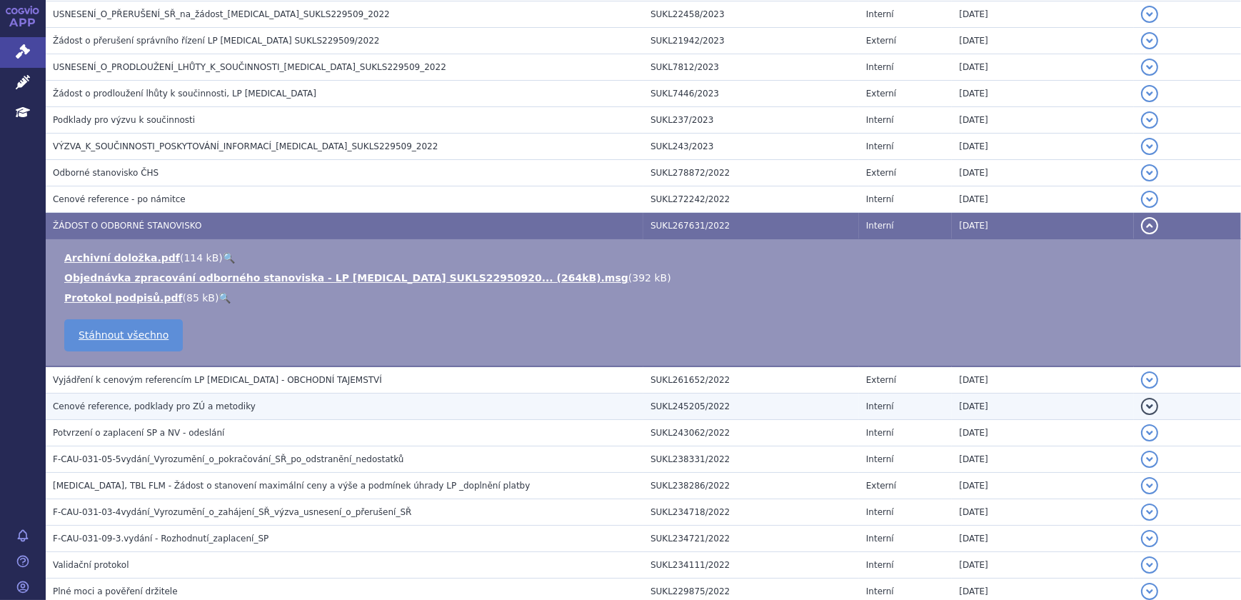
scroll to position [789, 0]
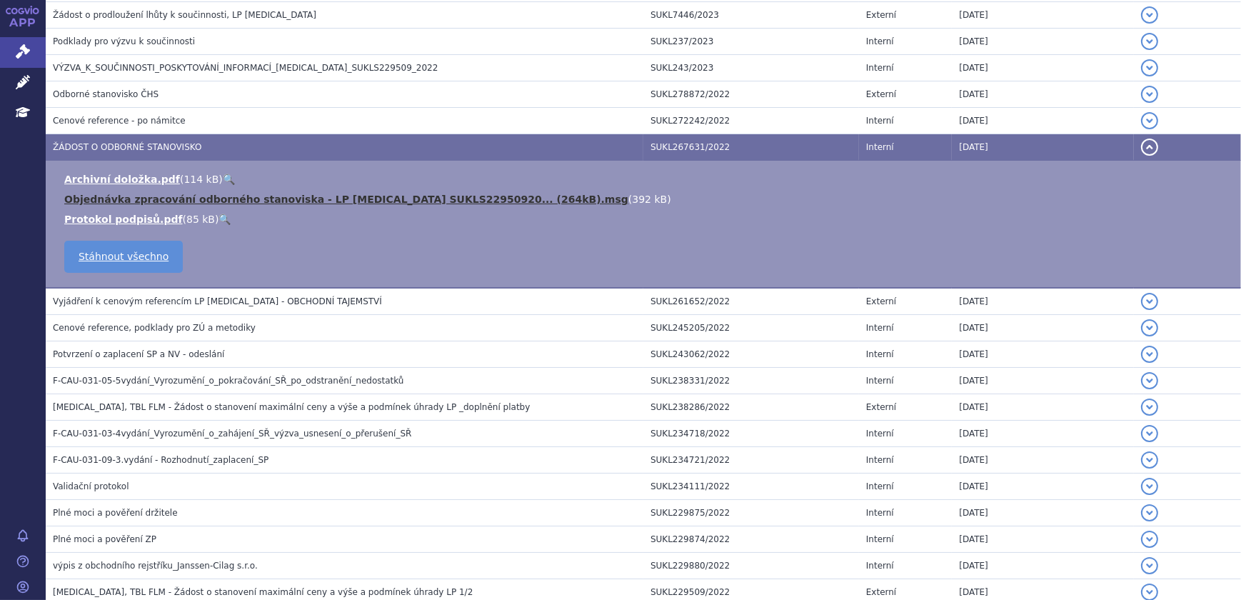
click at [440, 201] on link "Objednávka zpracování odborného stanoviska - LP [MEDICAL_DATA] SUKLS22950920...…" at bounding box center [346, 198] width 564 height 11
click at [440, 197] on link "Objednávka zpracování odborného stanoviska - LP [MEDICAL_DATA] SUKLS22950920...…" at bounding box center [346, 198] width 564 height 11
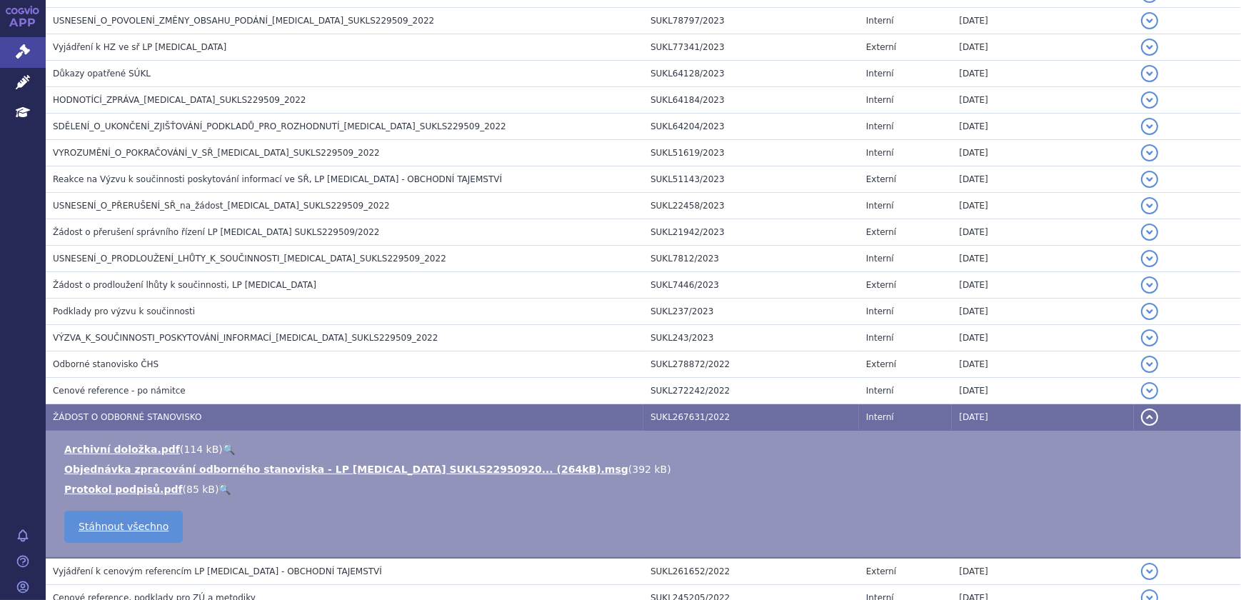
scroll to position [903, 0]
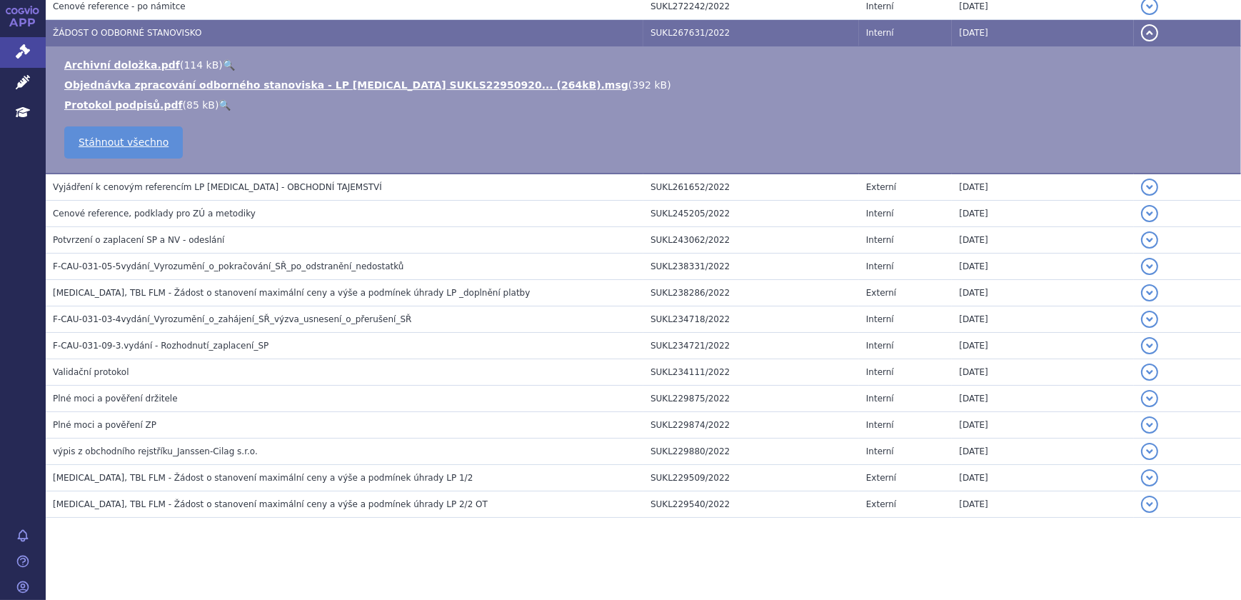
drag, startPoint x: 156, startPoint y: 579, endPoint x: 201, endPoint y: 538, distance: 61.1
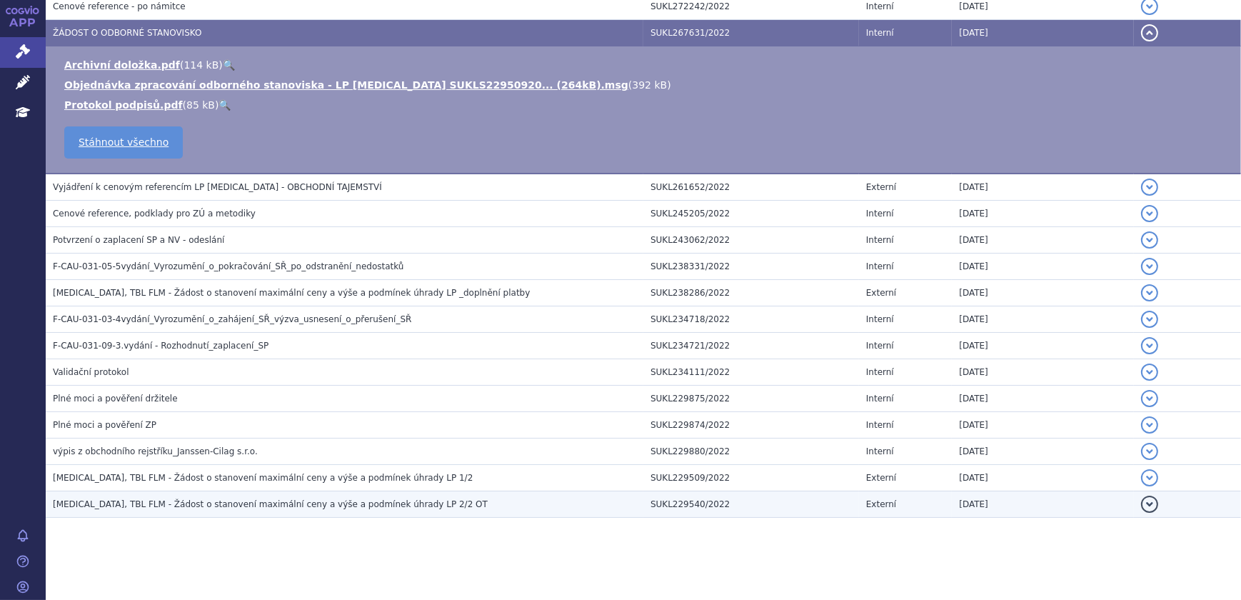
click at [289, 499] on span "[MEDICAL_DATA], TBL FLM - Žádost o stanovení maximální ceny a výše a podmínek ú…" at bounding box center [270, 504] width 435 height 10
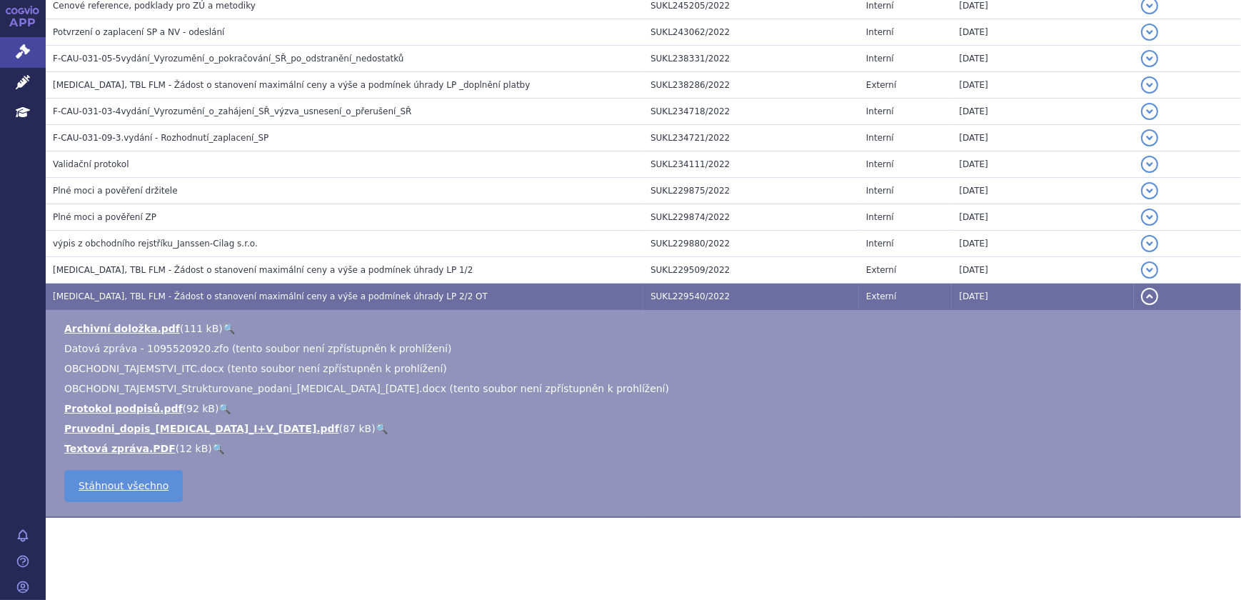
scroll to position [984, 0]
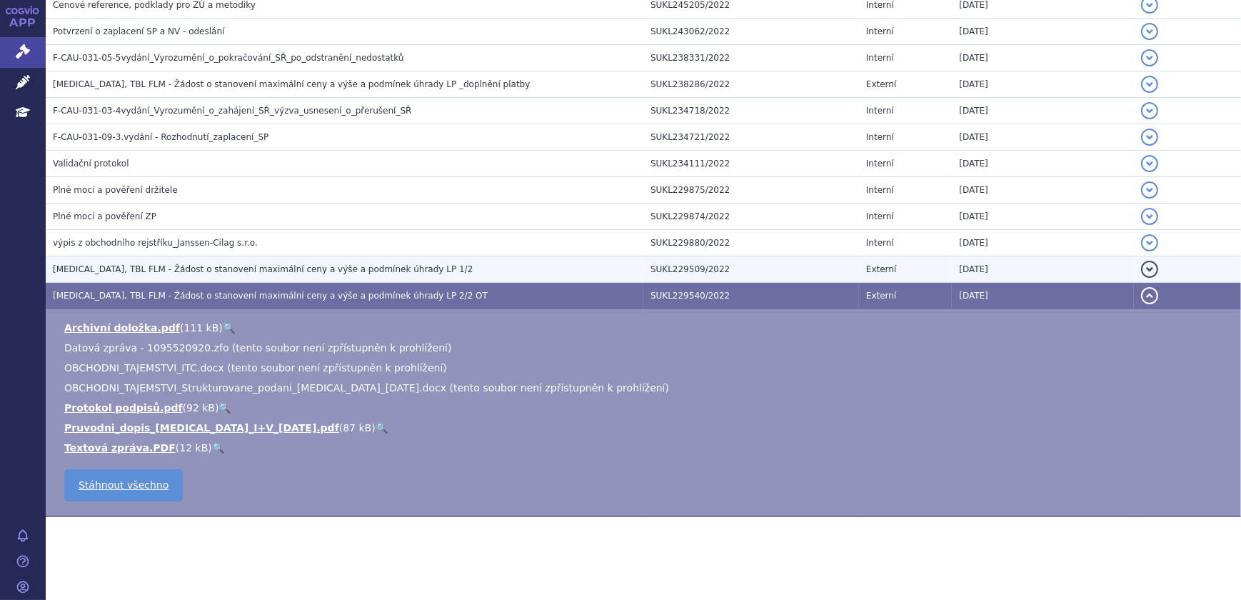
click at [222, 258] on td "[MEDICAL_DATA], TBL FLM - Žádost o stanovení maximální ceny a výše a podmínek ú…" at bounding box center [344, 269] width 597 height 26
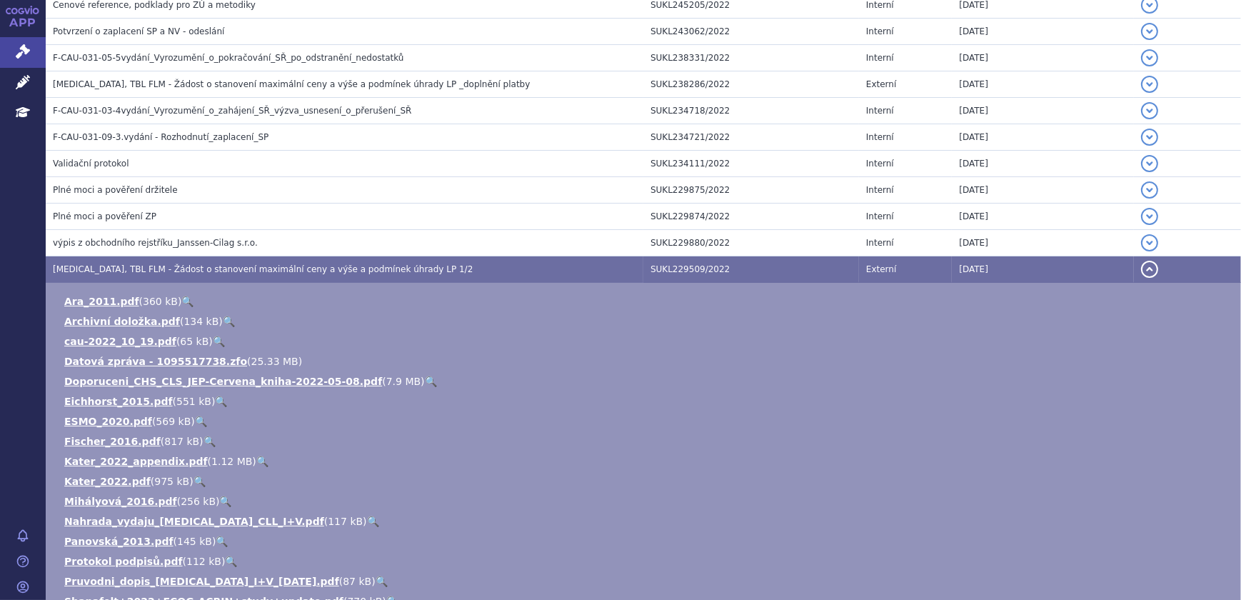
scroll to position [1303, 0]
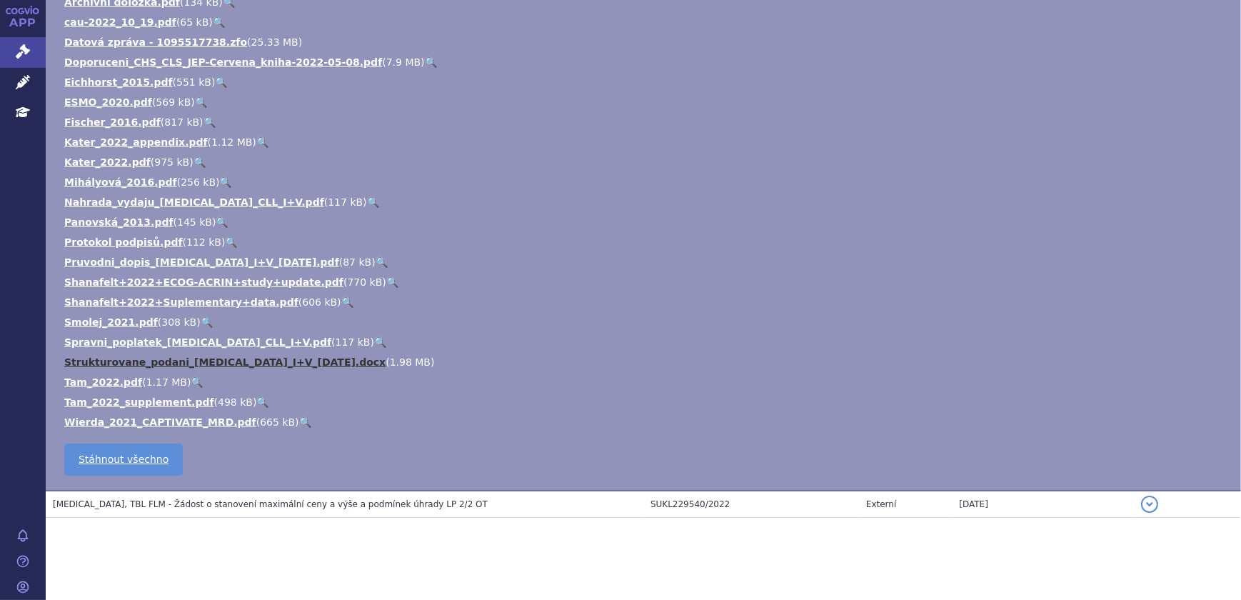
click at [308, 360] on link "Strukturovane_podani_[MEDICAL_DATA]_I+V_[DATE].docx" at bounding box center [224, 361] width 321 height 11
